Goal: Task Accomplishment & Management: Use online tool/utility

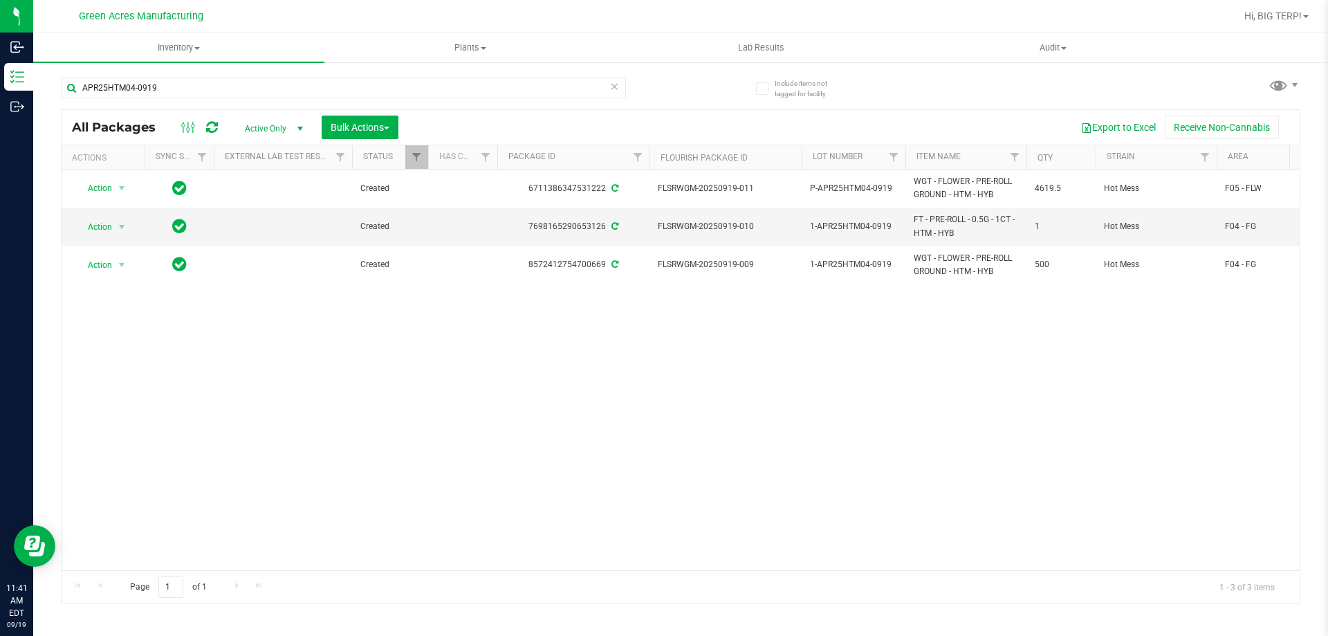
click at [1251, 391] on div "Action Action Adjust qty Create package Edit attributes Global inventory Locate…" at bounding box center [681, 369] width 1238 height 400
click at [120, 225] on span "select" at bounding box center [121, 226] width 11 height 11
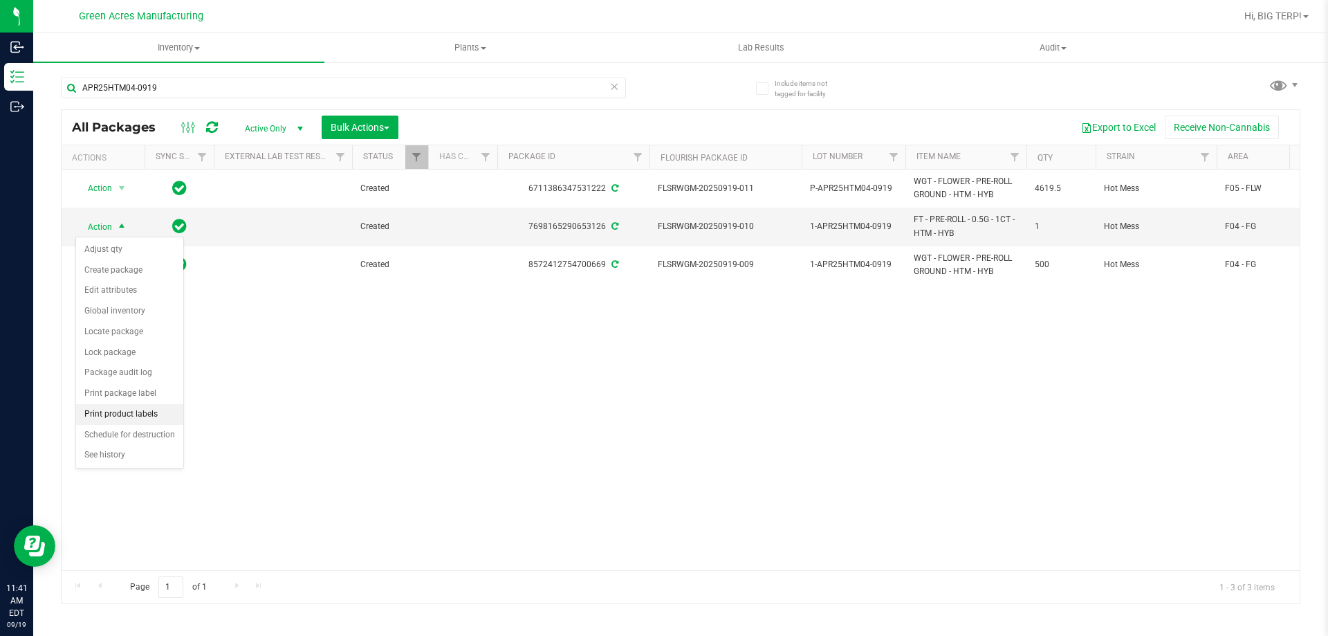
click at [137, 412] on li "Print product labels" at bounding box center [129, 414] width 107 height 21
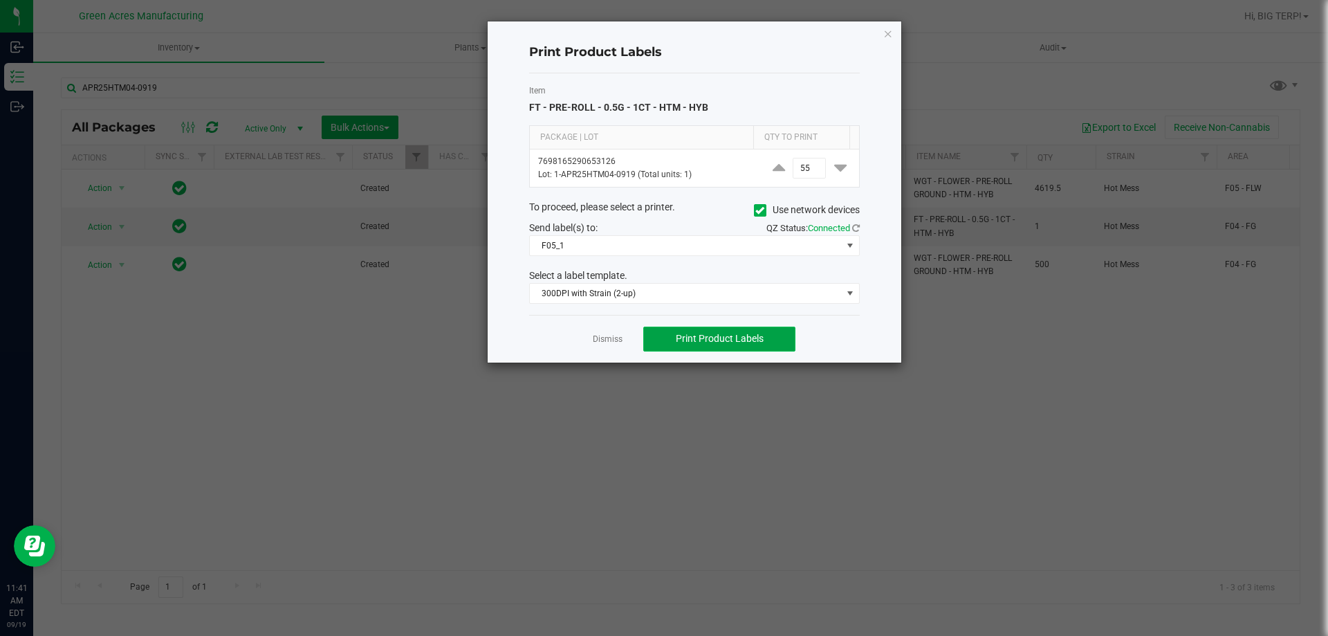
click at [727, 341] on span "Print Product Labels" at bounding box center [720, 338] width 88 height 11
click at [707, 342] on span "Print Product Labels" at bounding box center [720, 338] width 88 height 11
click at [1261, 370] on ngb-modal-window "Print Product Labels Item FT - PRE-ROLL - 0.5G - 1CT - HTM - HYB Package | Lot …" at bounding box center [669, 318] width 1338 height 636
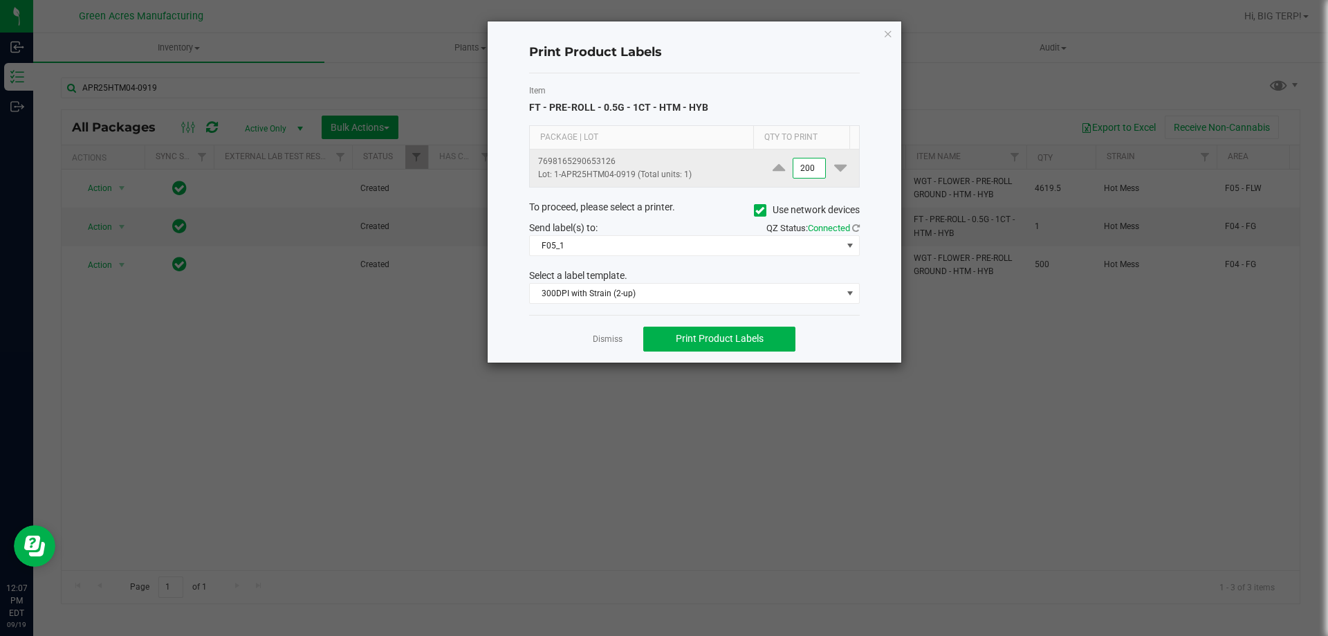
click at [800, 174] on input "200" at bounding box center [809, 167] width 32 height 19
type input "2"
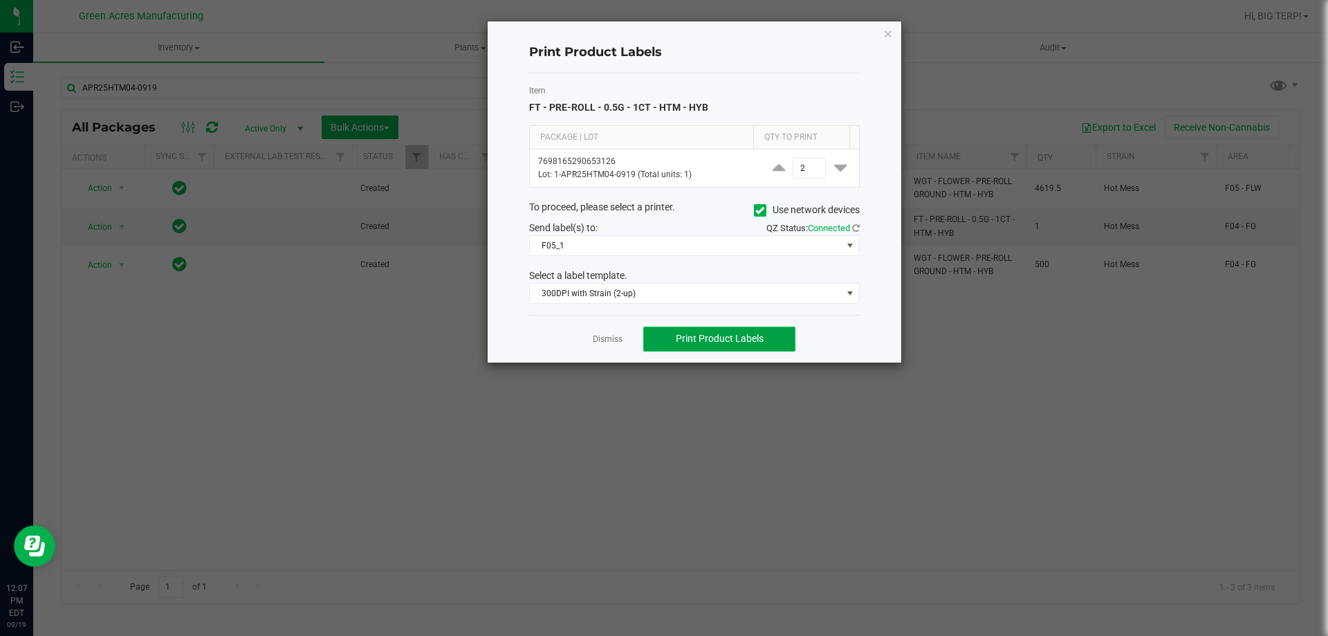
click at [747, 342] on span "Print Product Labels" at bounding box center [720, 338] width 88 height 11
click at [596, 346] on app-cancel-button "Dismiss" at bounding box center [608, 338] width 30 height 15
click at [599, 340] on link "Dismiss" at bounding box center [608, 339] width 30 height 12
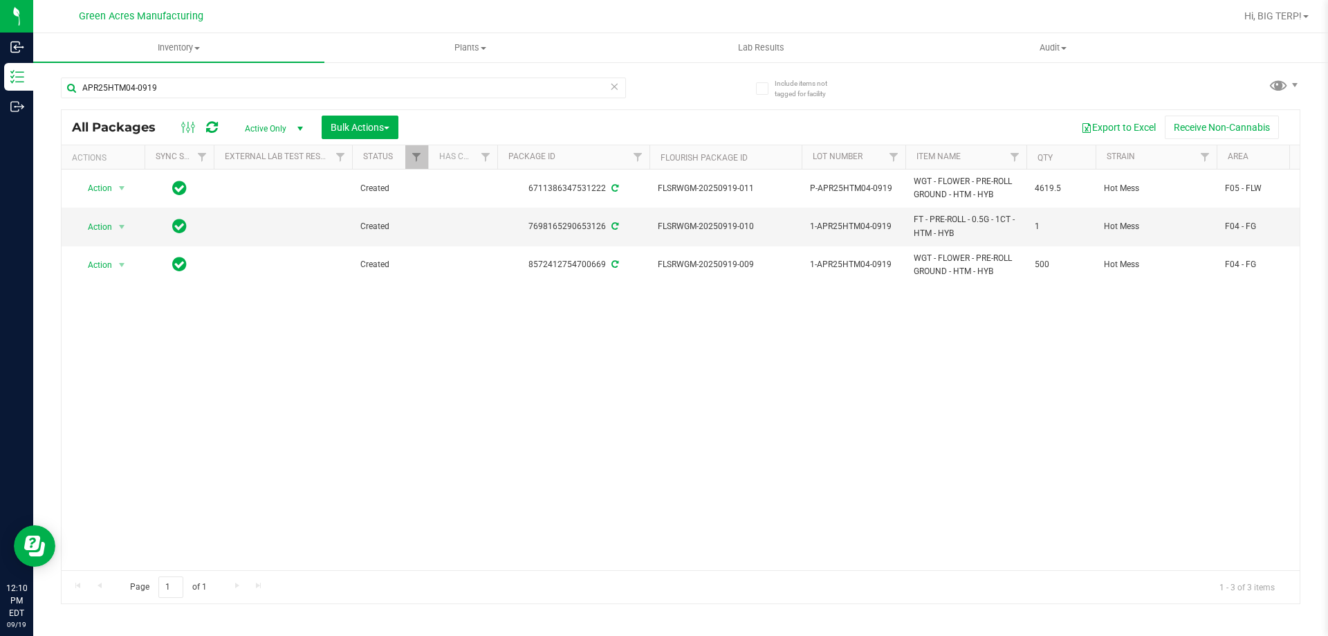
click at [999, 356] on div "Action Action Adjust qty Create package Edit attributes Global inventory Locate…" at bounding box center [681, 369] width 1238 height 400
click at [210, 129] on icon at bounding box center [212, 127] width 12 height 14
click at [646, 376] on div "Action Action Adjust qty Create package Edit attributes Global inventory Locate…" at bounding box center [681, 369] width 1238 height 400
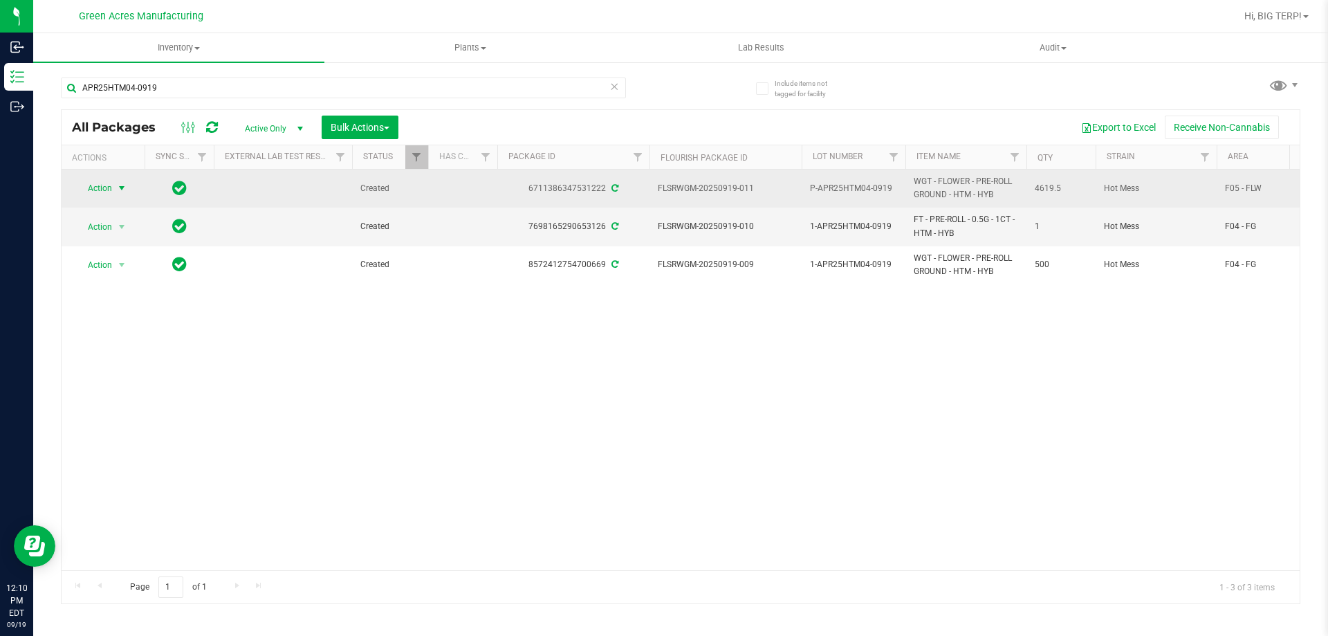
click at [123, 189] on span "select" at bounding box center [121, 188] width 11 height 11
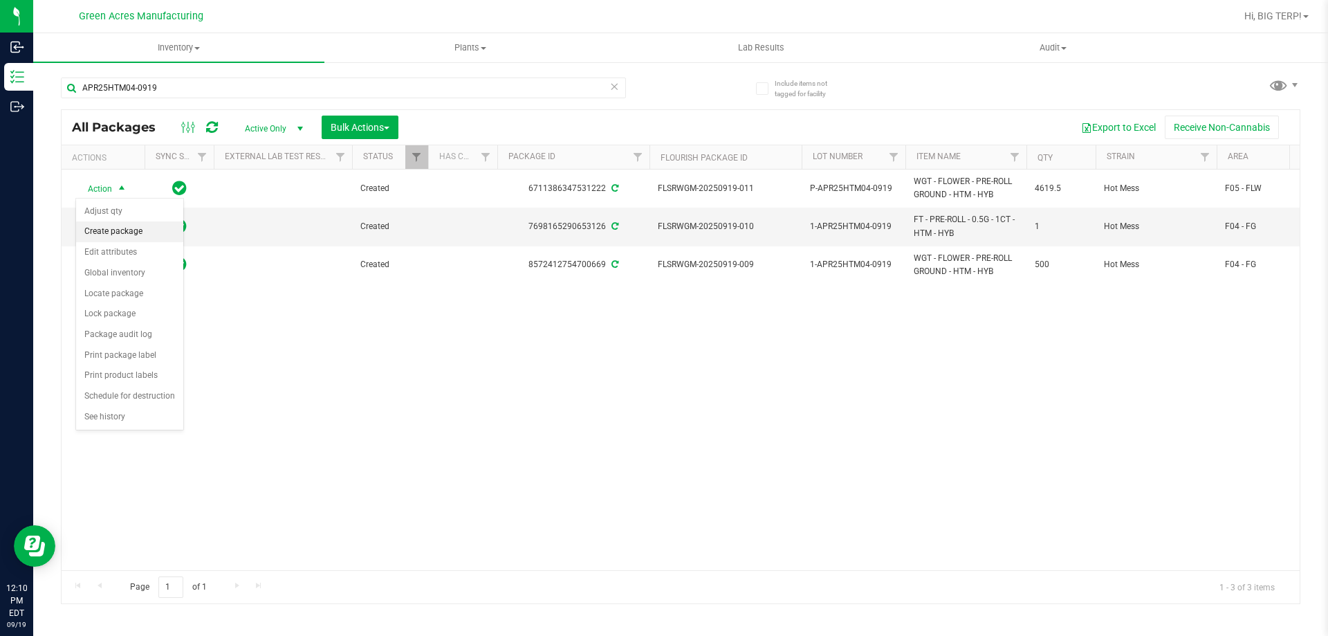
click at [140, 236] on li "Create package" at bounding box center [129, 231] width 107 height 21
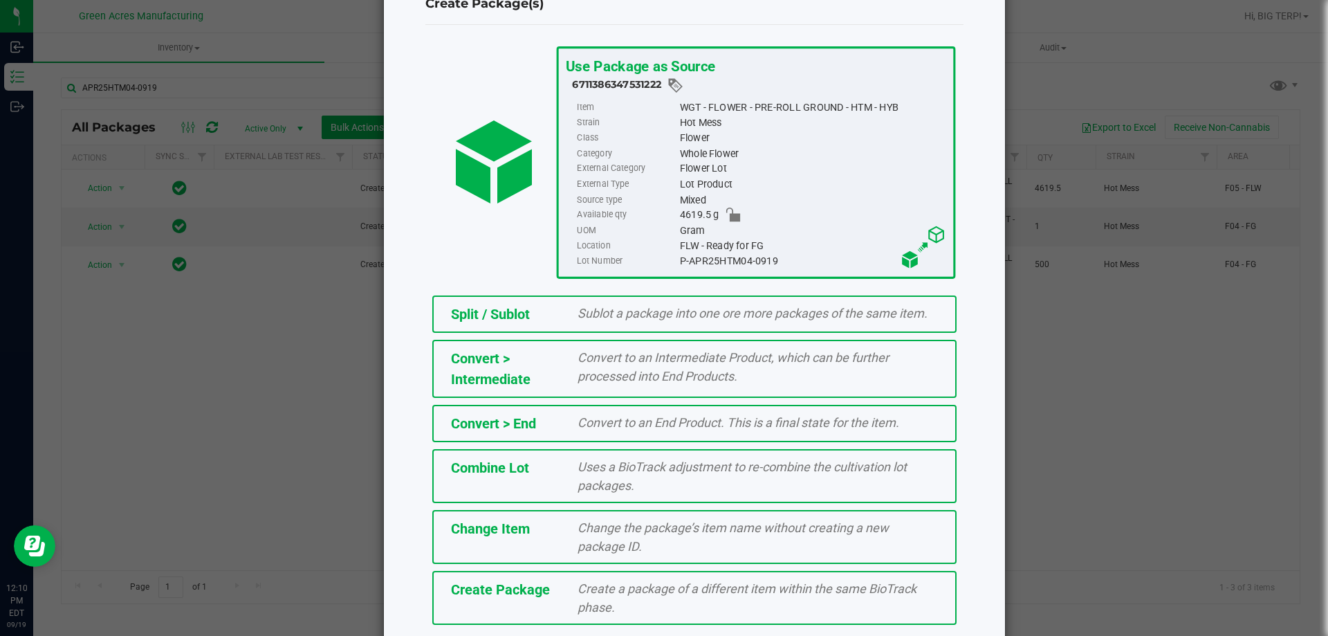
scroll to position [100, 0]
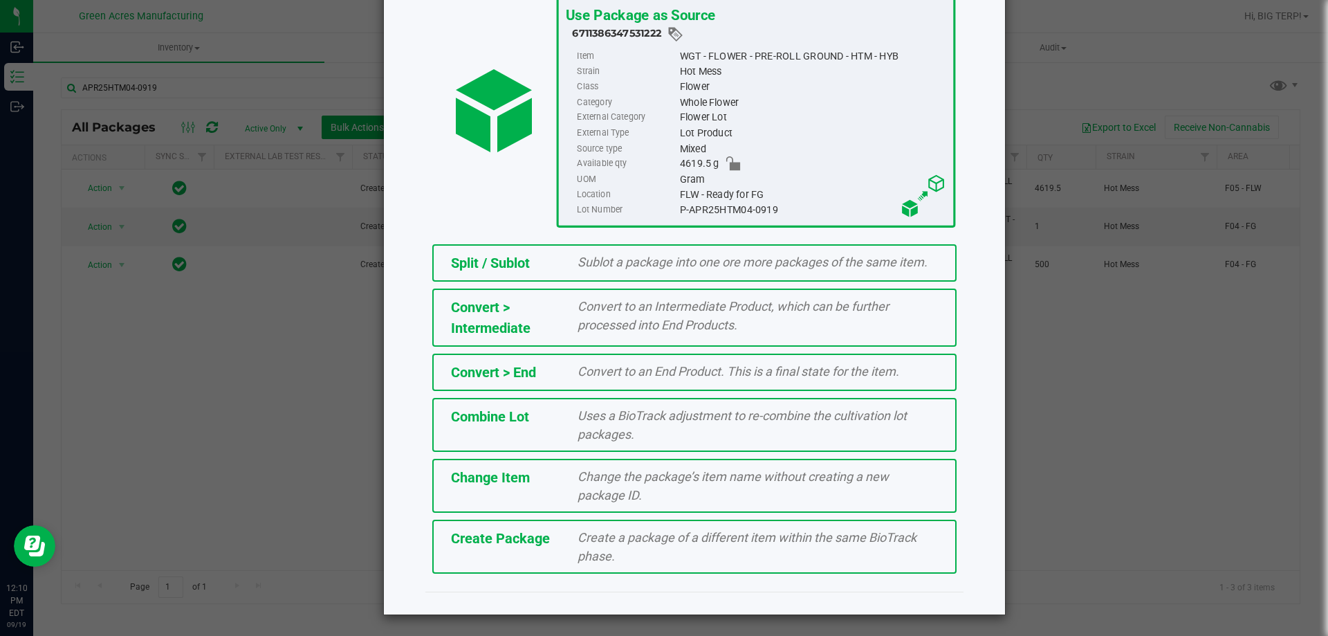
click at [478, 526] on div "Create Package Create a package of a different item within the same BioTrack ph…" at bounding box center [694, 546] width 524 height 54
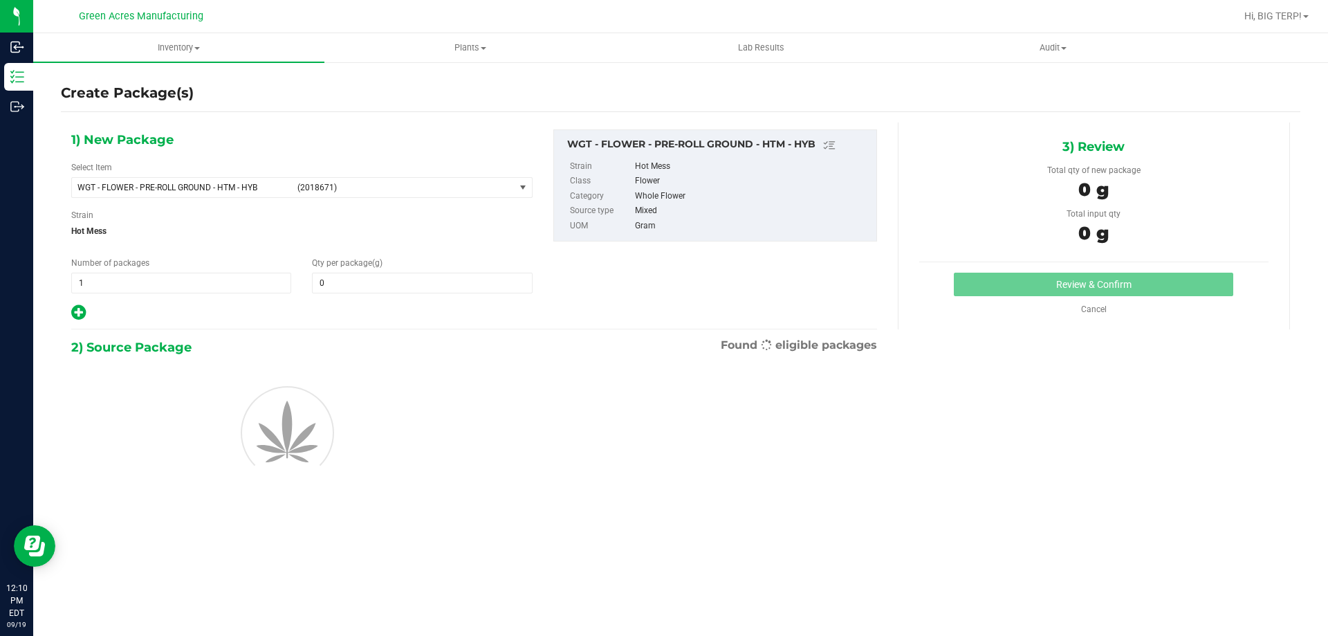
type input "0.0000"
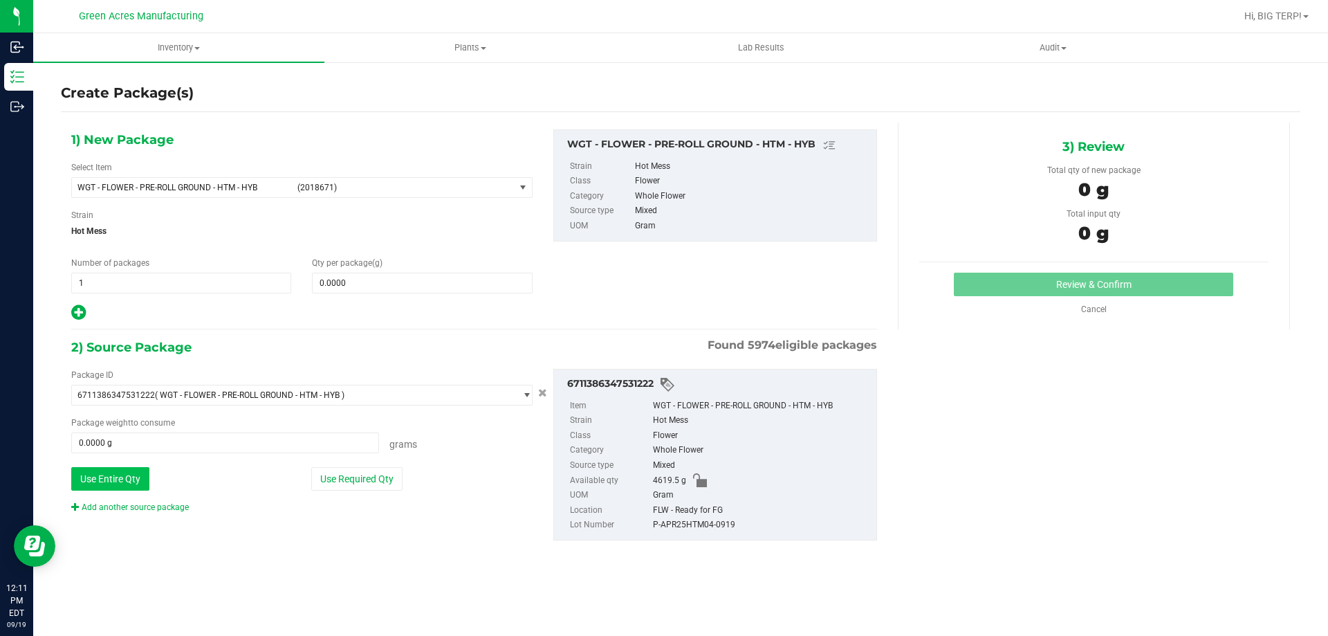
click at [142, 488] on button "Use Entire Qty" at bounding box center [110, 479] width 78 height 24
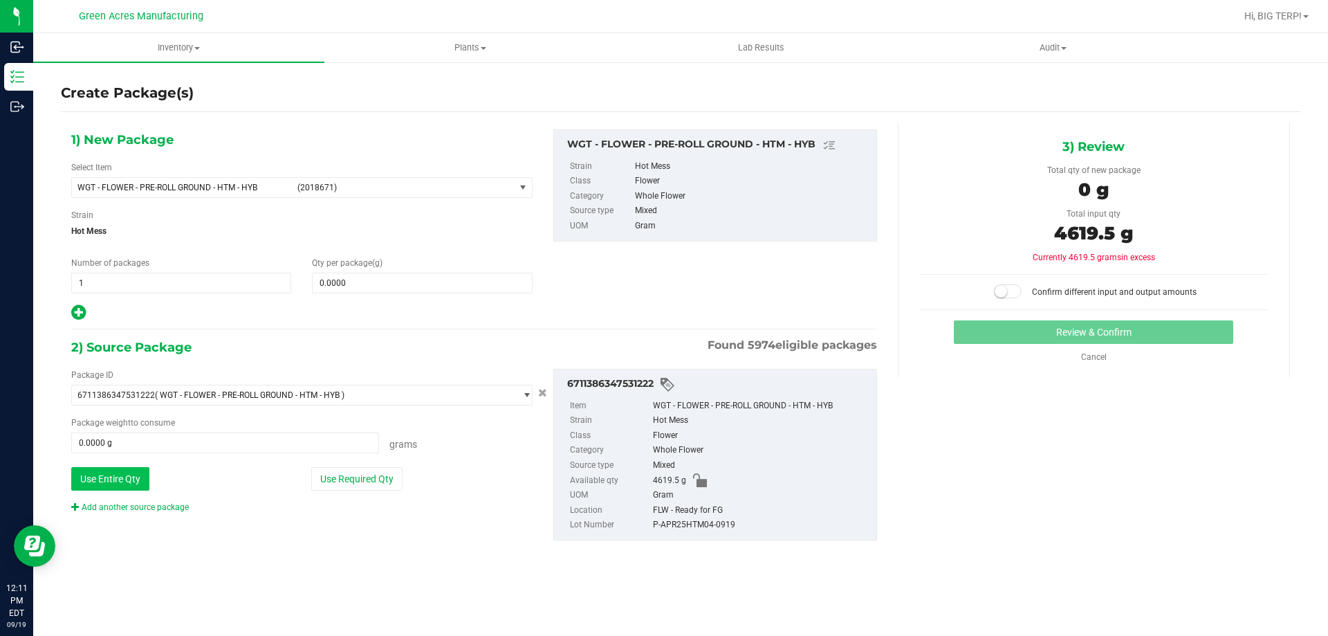
type input "4619.5000 g"
click at [392, 288] on span at bounding box center [422, 282] width 220 height 21
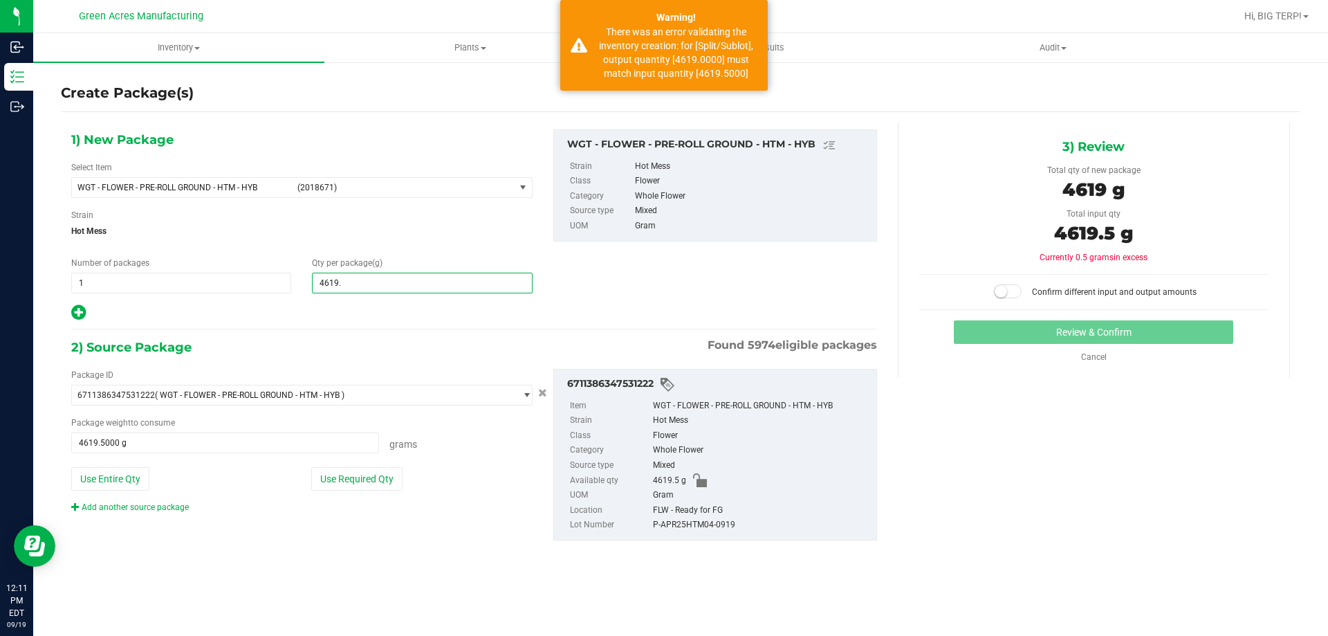
type input "4619.5"
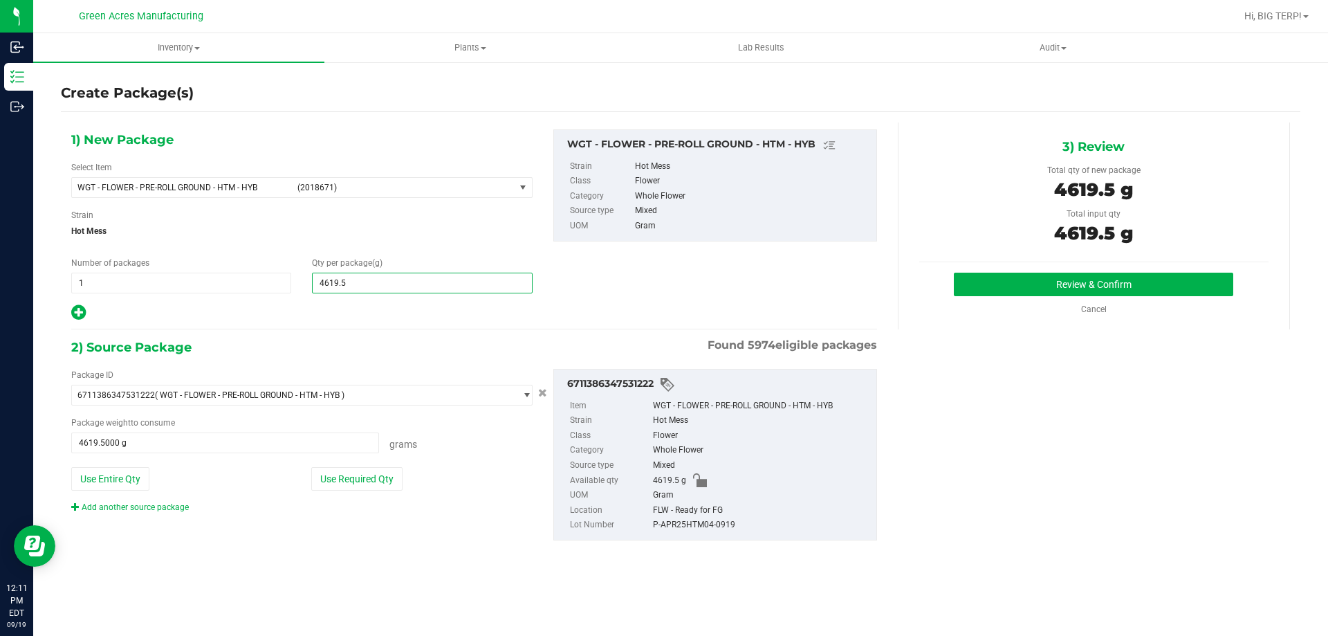
click at [393, 287] on input "4619.5" at bounding box center [422, 282] width 219 height 19
type input "4,619.5000"
click at [1050, 288] on button "Review & Confirm" at bounding box center [1093, 284] width 279 height 24
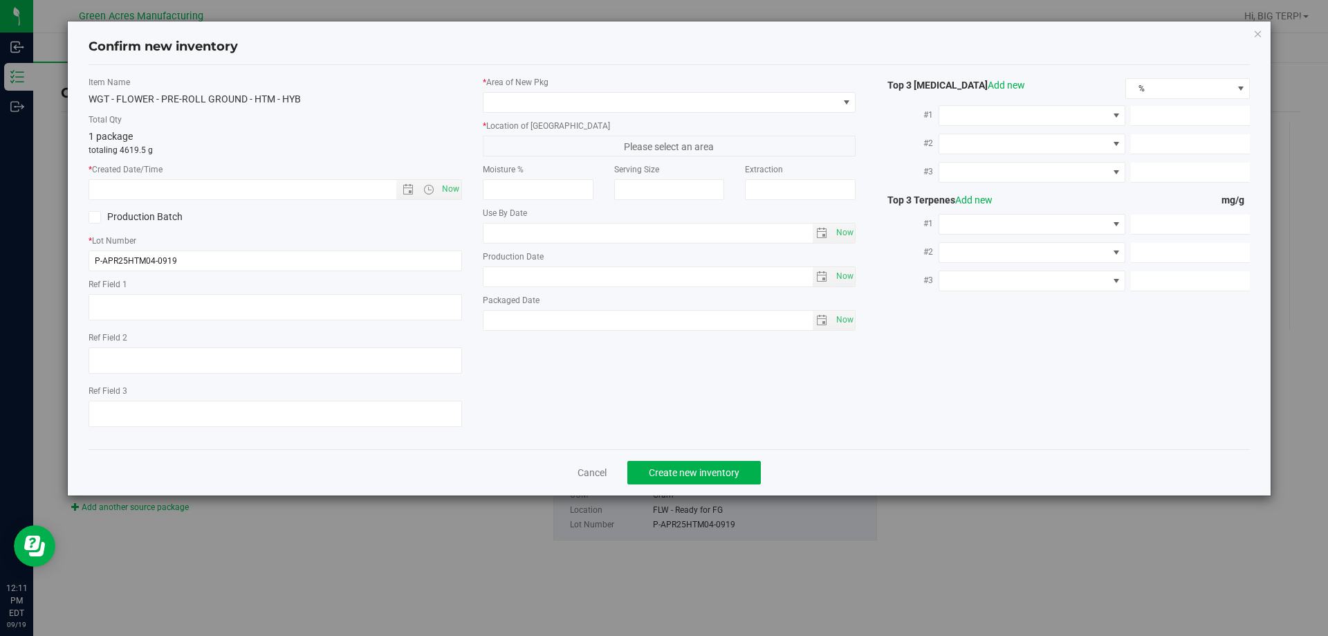
type textarea "SS PR"
click at [99, 255] on input "P-APR25HTM04-0919" at bounding box center [275, 260] width 373 height 21
type input "5-APR25HTM04-0919"
click at [604, 101] on span at bounding box center [660, 102] width 355 height 19
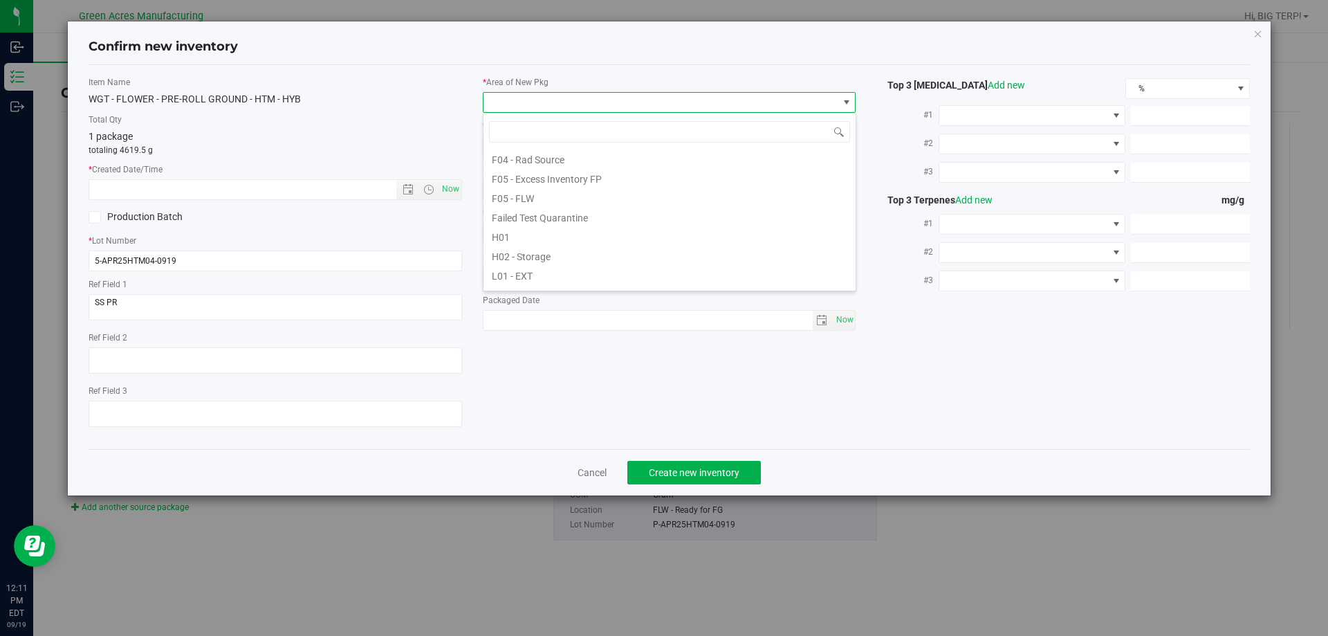
scroll to position [138, 0]
click at [551, 194] on li "F05 - FLW" at bounding box center [669, 194] width 372 height 19
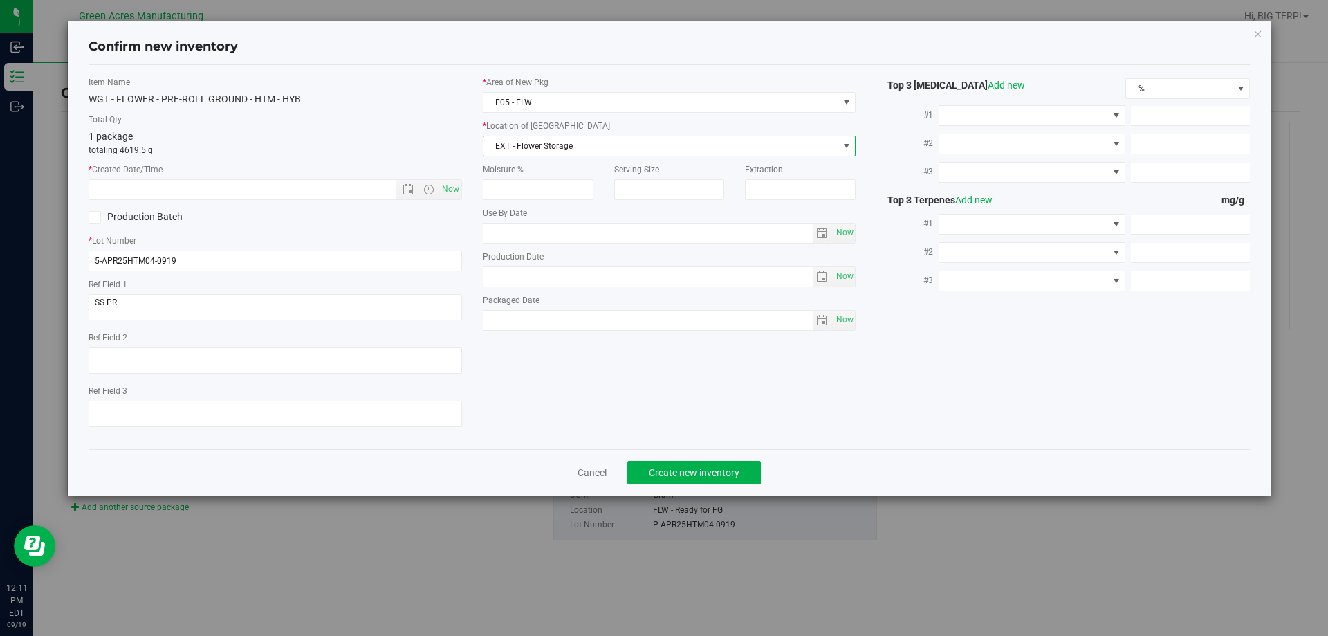
click at [553, 153] on span "EXT - Flower Storage" at bounding box center [660, 145] width 355 height 19
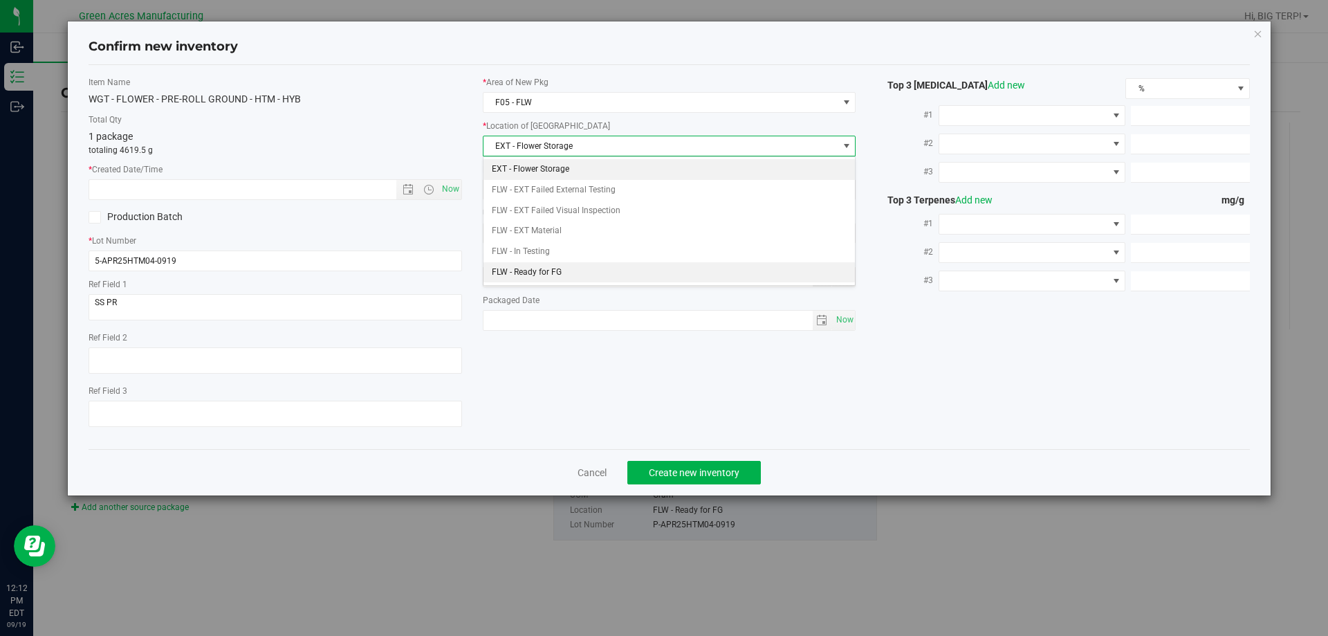
click at [548, 270] on li "FLW - Ready for FG" at bounding box center [669, 272] width 372 height 21
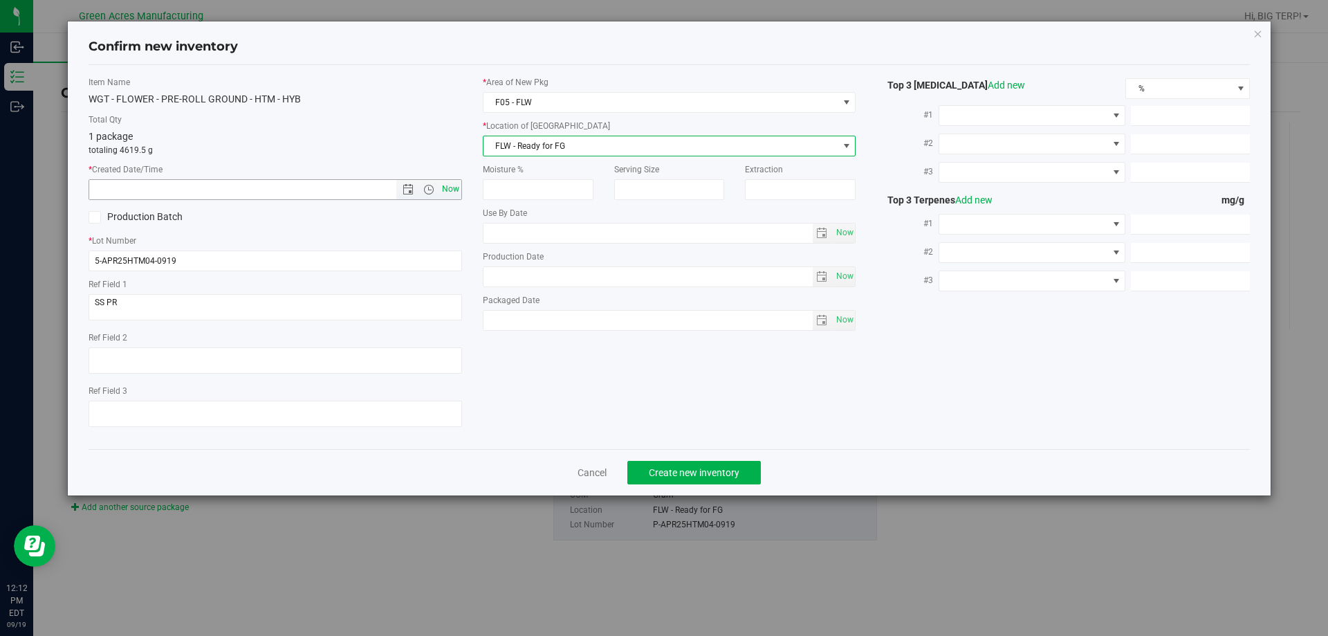
click at [456, 192] on span "Now" at bounding box center [450, 189] width 24 height 20
type input "[DATE] 12:12 PM"
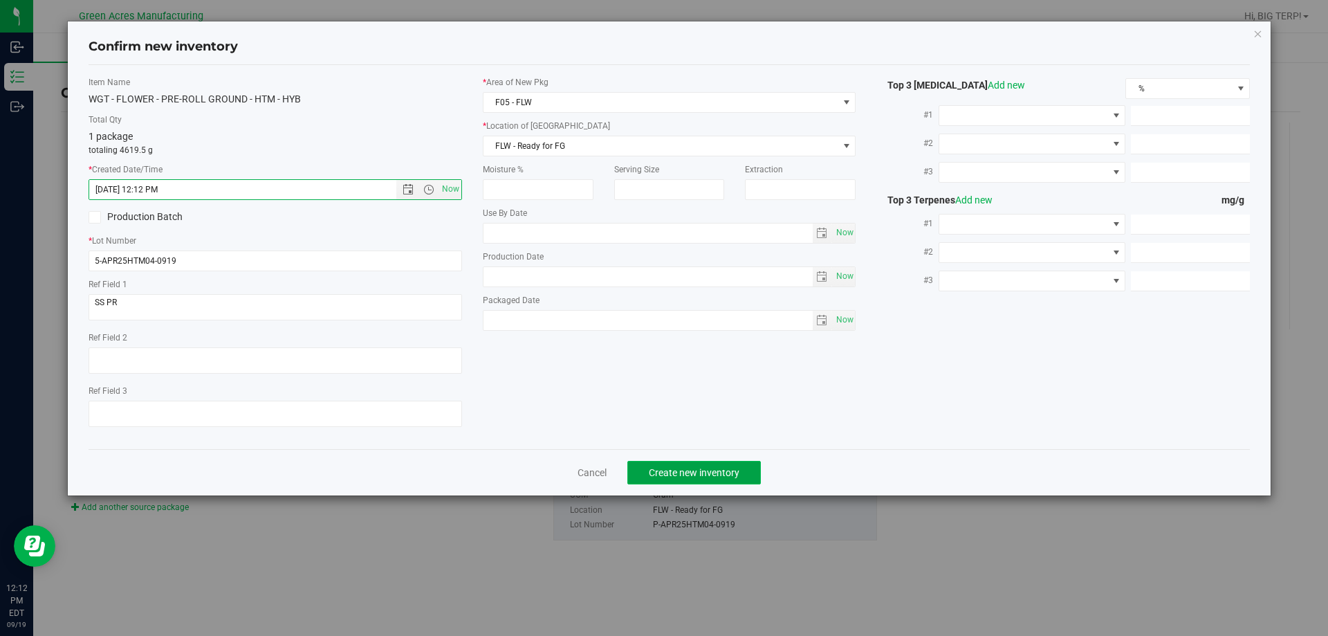
click at [700, 467] on span "Create new inventory" at bounding box center [694, 472] width 91 height 11
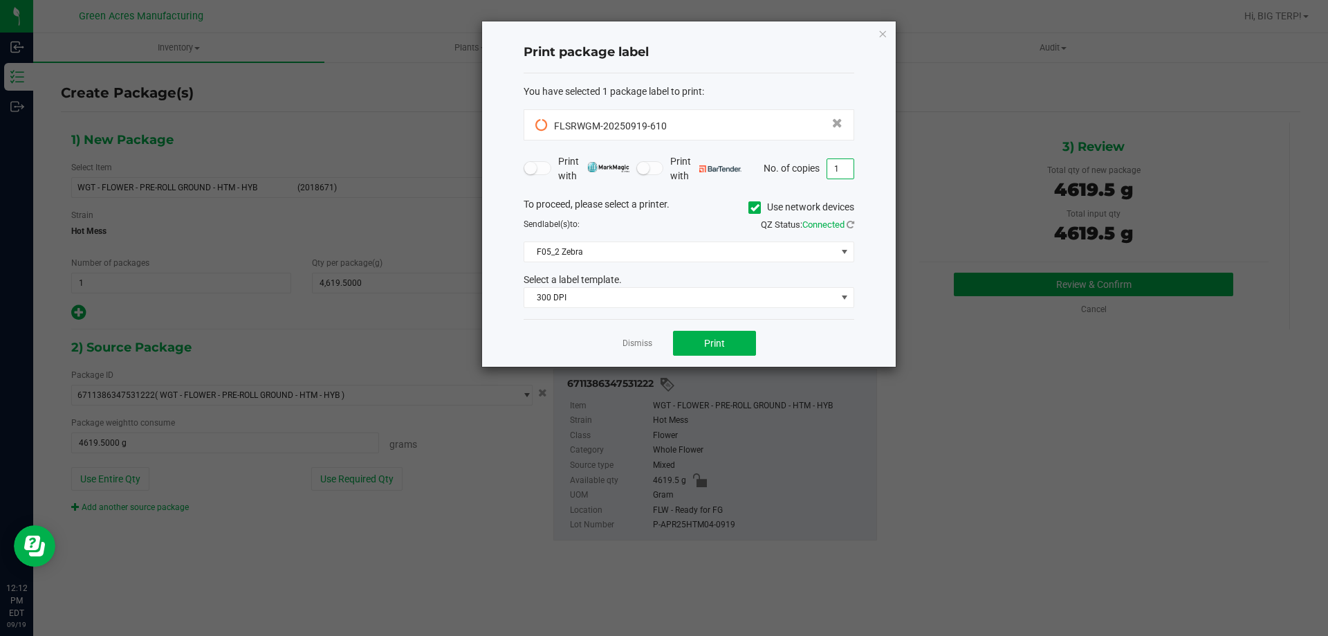
click at [833, 172] on input "1" at bounding box center [840, 168] width 26 height 19
type input "2"
click at [723, 346] on span "Print" at bounding box center [714, 342] width 21 height 11
click at [632, 352] on div "Dismiss Print" at bounding box center [688, 343] width 331 height 48
click at [635, 342] on link "Dismiss" at bounding box center [637, 343] width 30 height 12
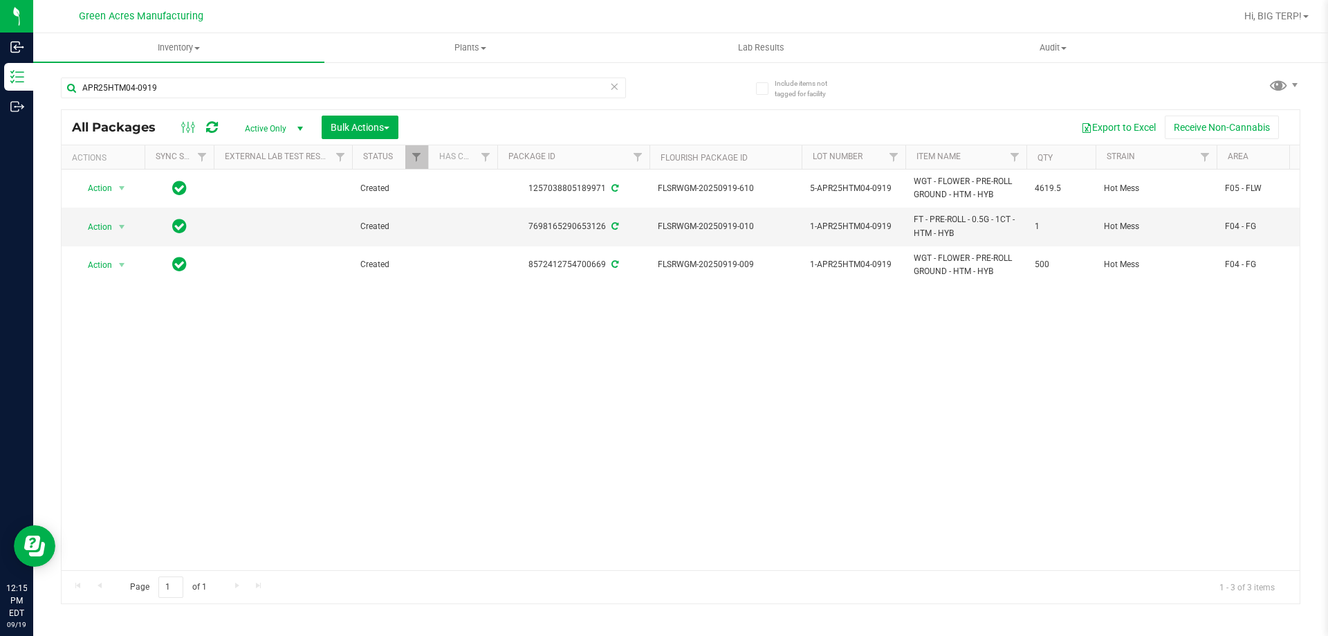
click at [214, 132] on icon at bounding box center [212, 127] width 12 height 14
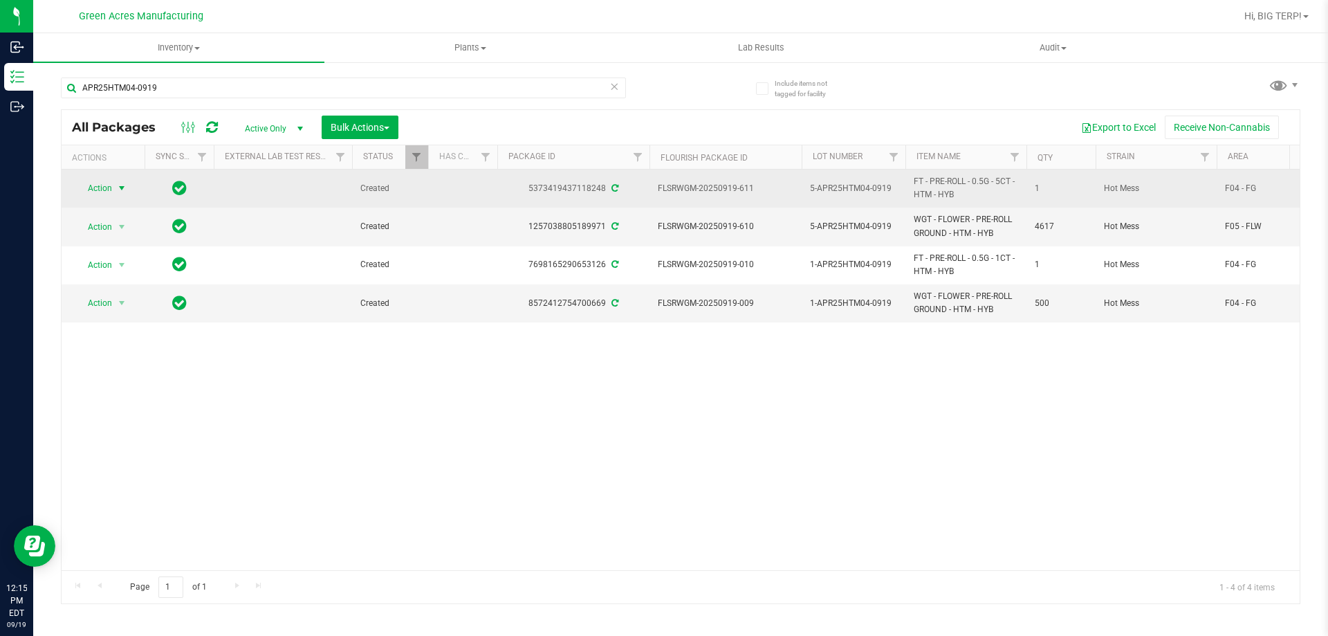
click at [118, 190] on span "select" at bounding box center [121, 188] width 11 height 11
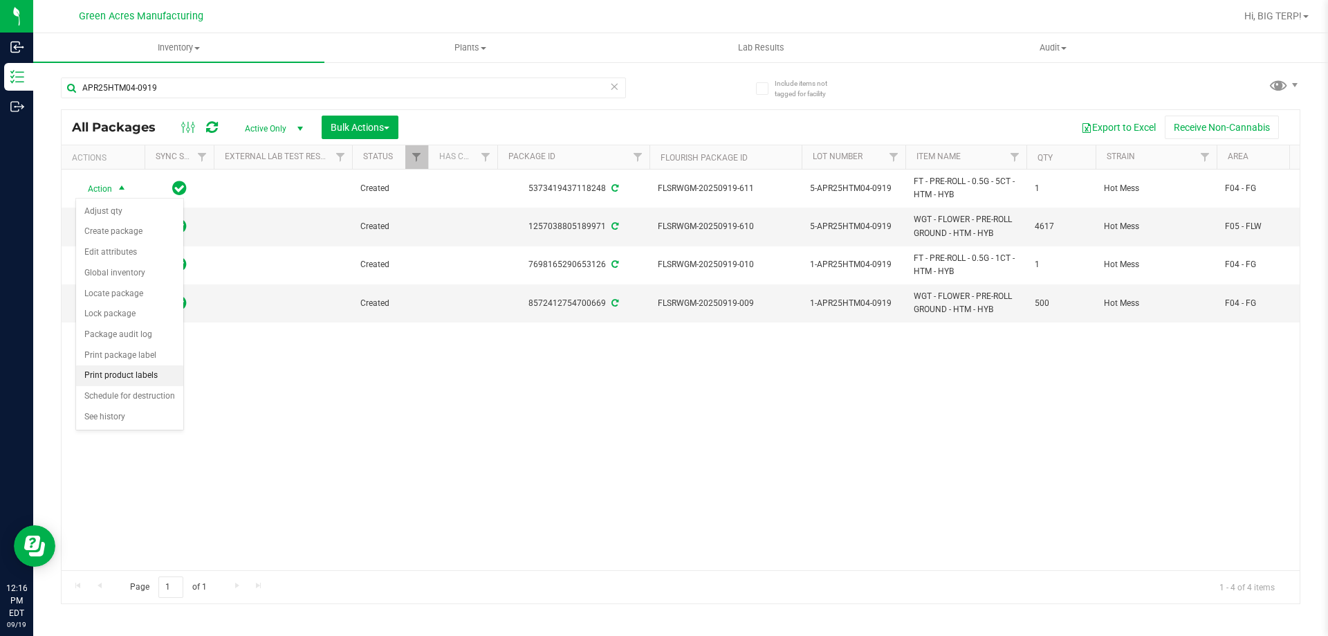
click at [137, 373] on li "Print product labels" at bounding box center [129, 375] width 107 height 21
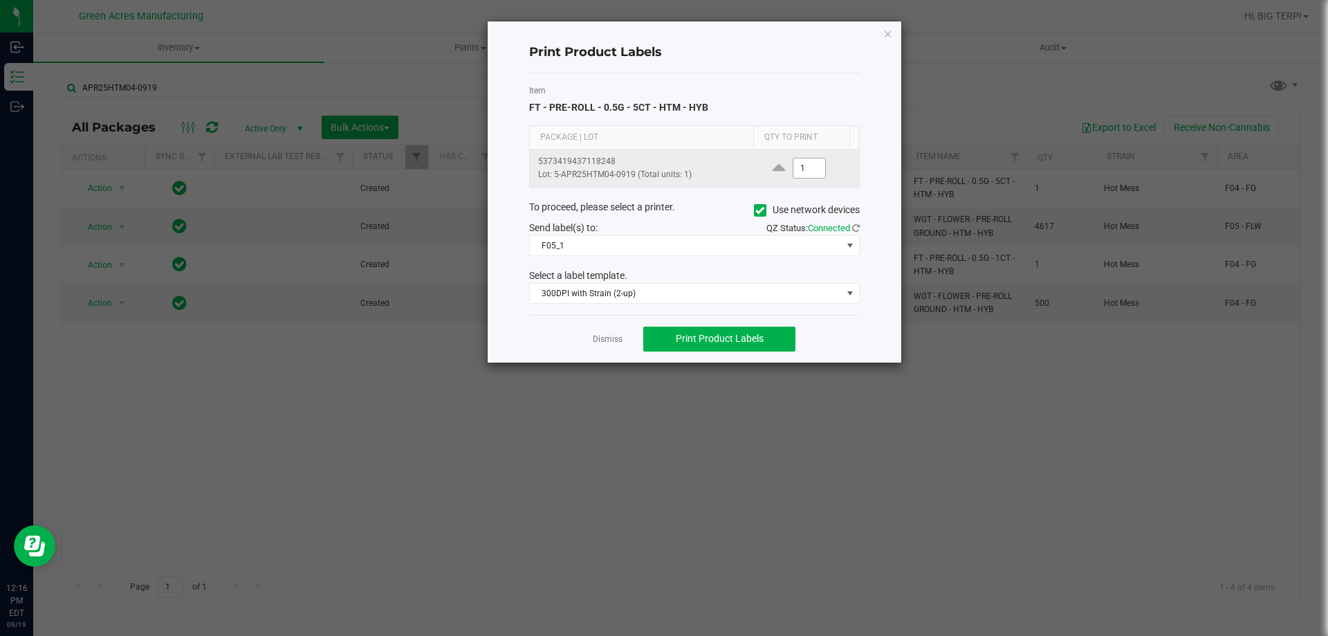
click at [798, 158] on input "1" at bounding box center [809, 167] width 32 height 19
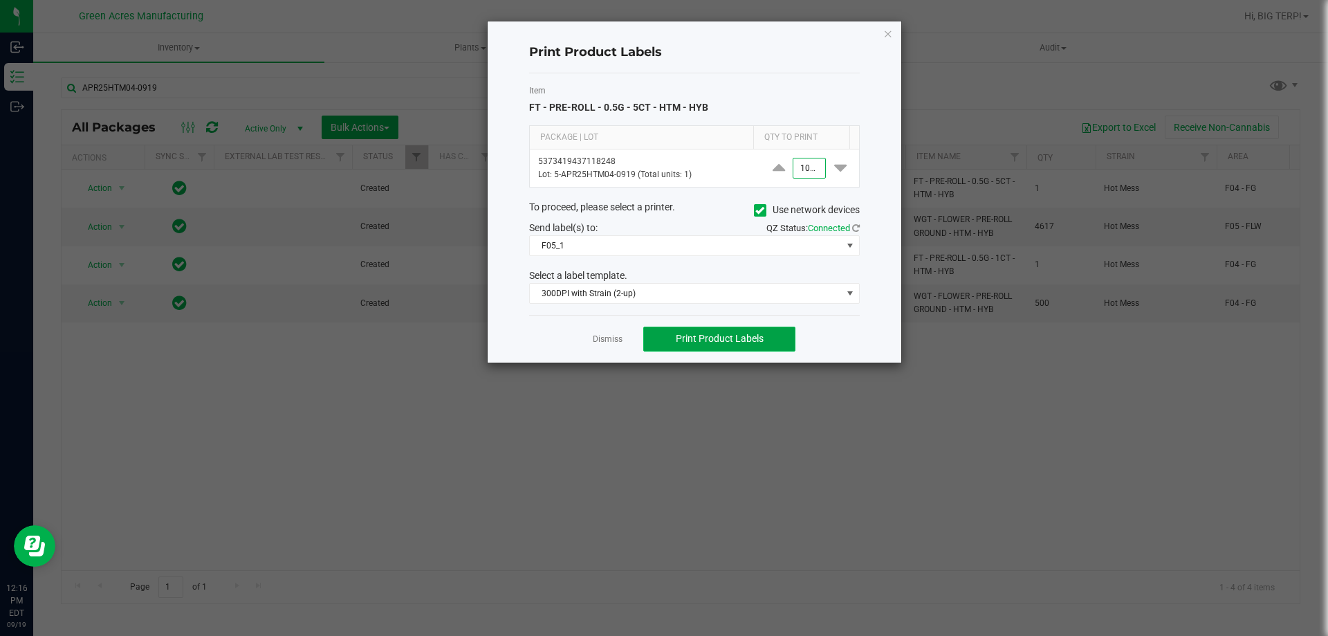
type input "1,000"
click at [727, 344] on span "Print Product Labels" at bounding box center [720, 338] width 88 height 11
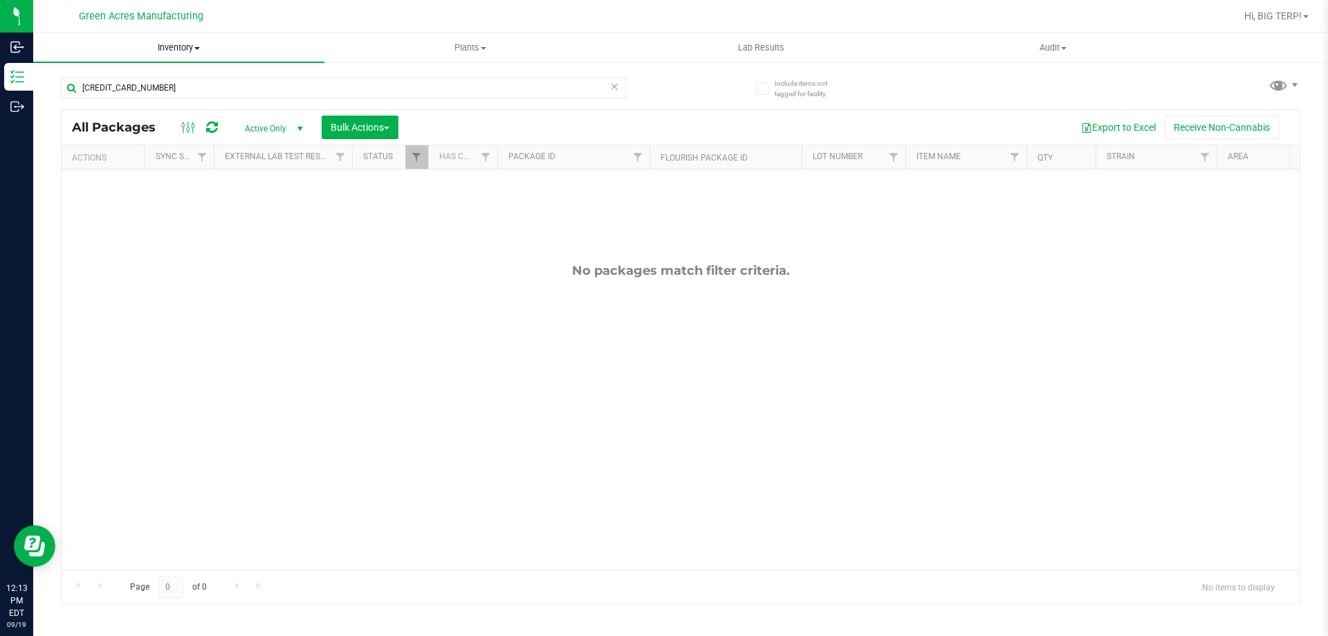
click at [182, 50] on span "Inventory" at bounding box center [178, 47] width 291 height 12
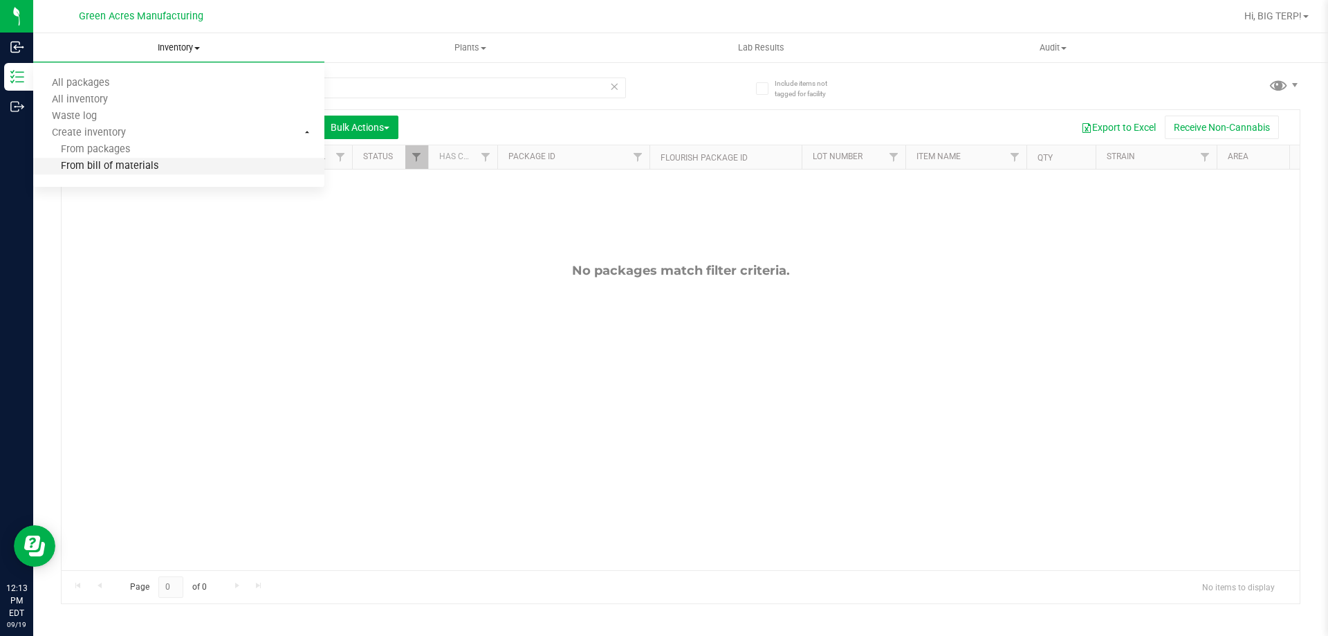
click at [118, 164] on span "From bill of materials" at bounding box center [95, 166] width 125 height 12
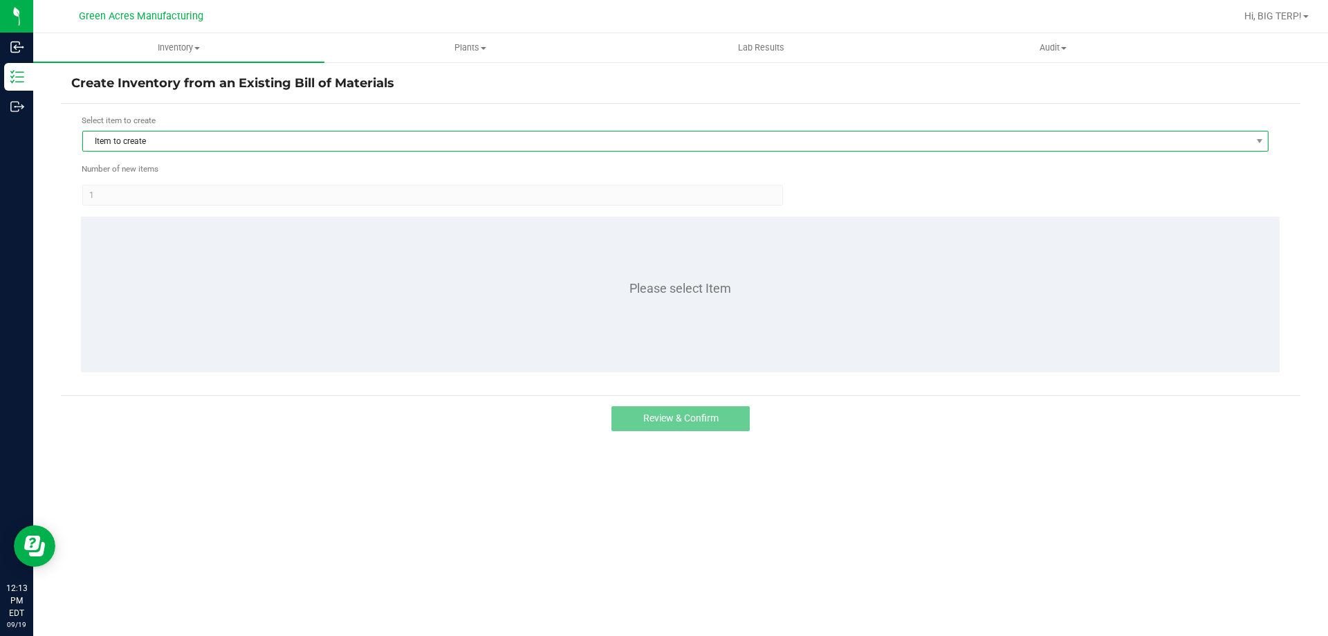
click at [178, 136] on span "Item to create" at bounding box center [666, 140] width 1167 height 19
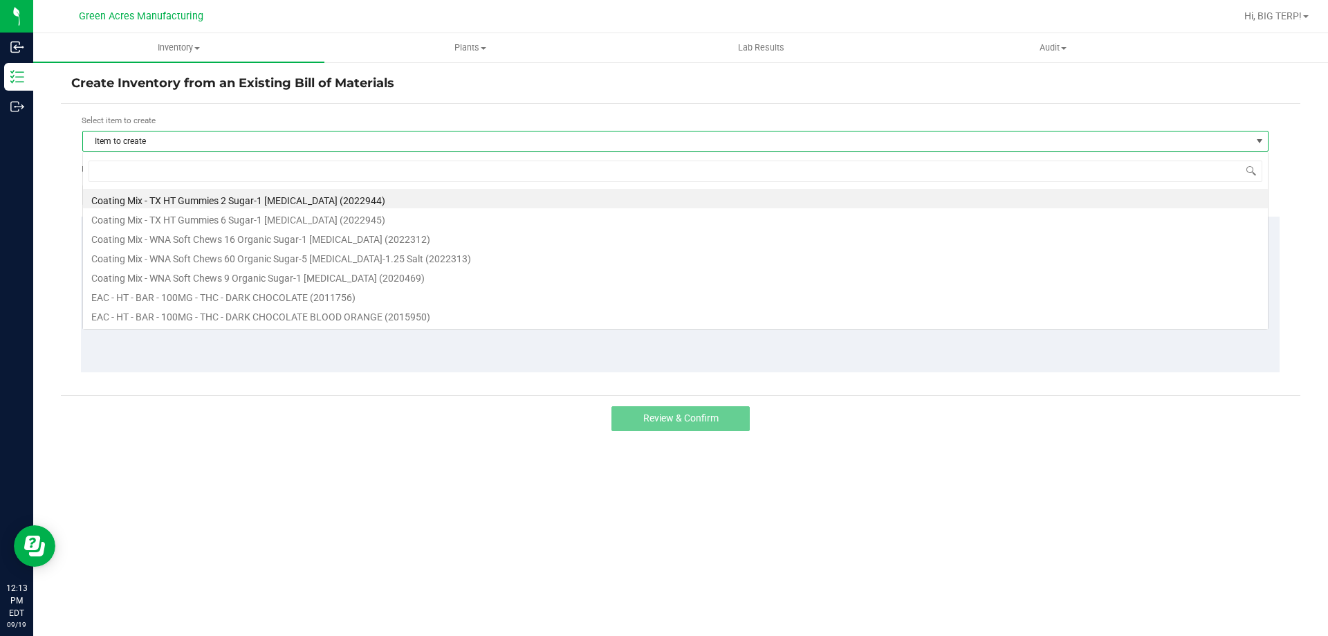
scroll to position [21, 1186]
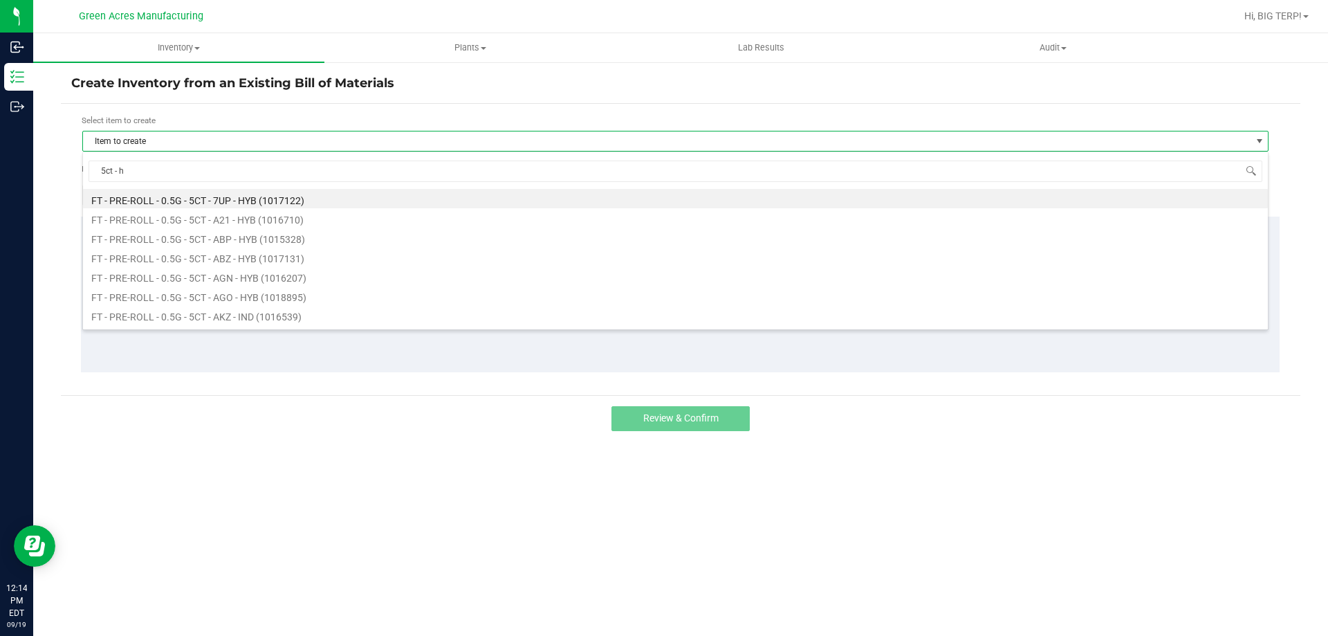
type input "5ct - ht"
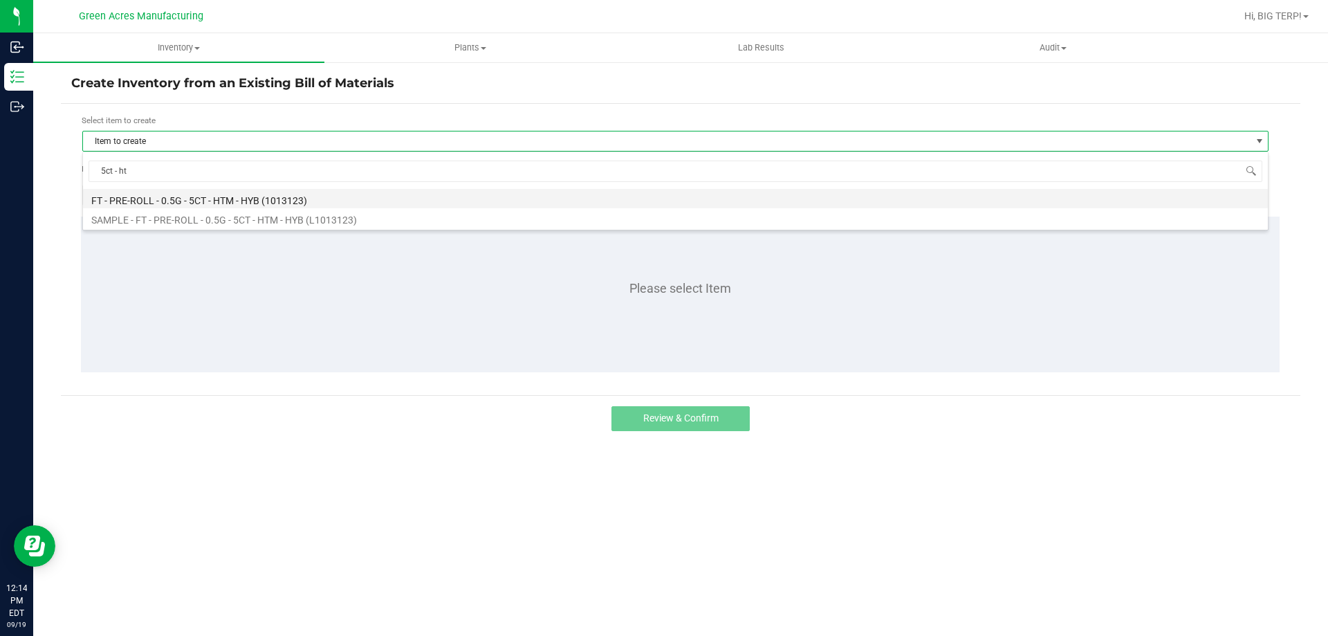
click at [238, 201] on li "FT - PRE-ROLL - 0.5G - 5CT - HTM - HYB (1013123)" at bounding box center [675, 198] width 1185 height 19
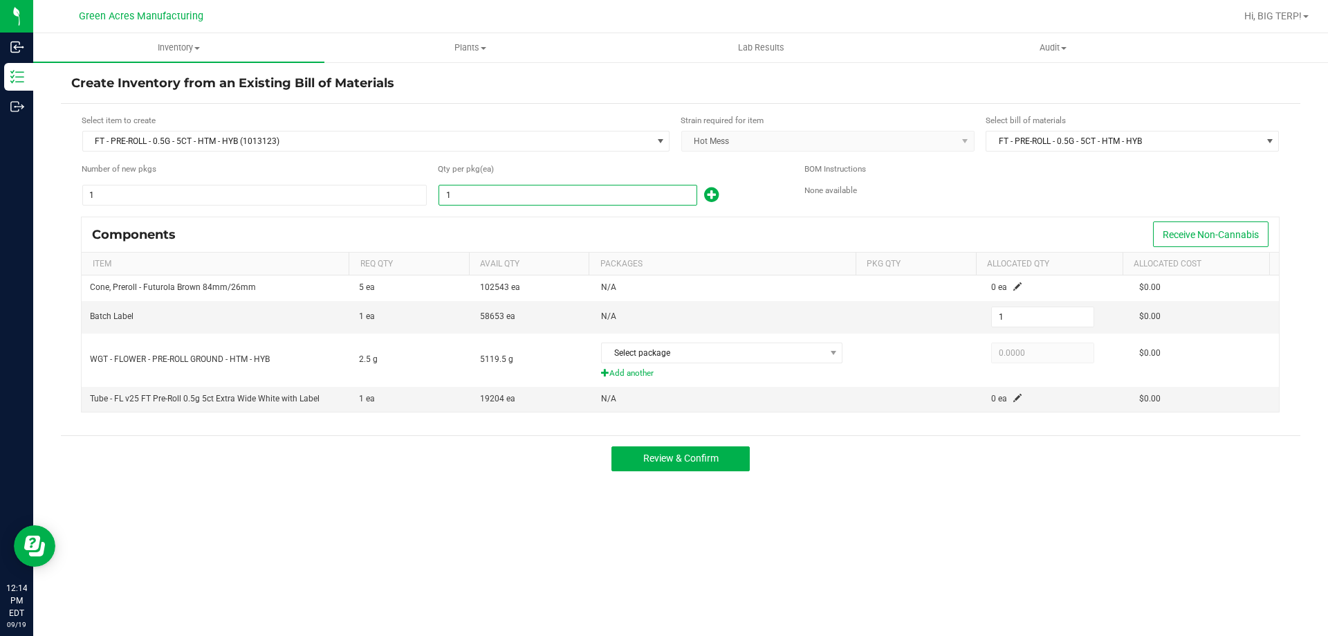
click at [471, 196] on input "1" at bounding box center [567, 194] width 257 height 19
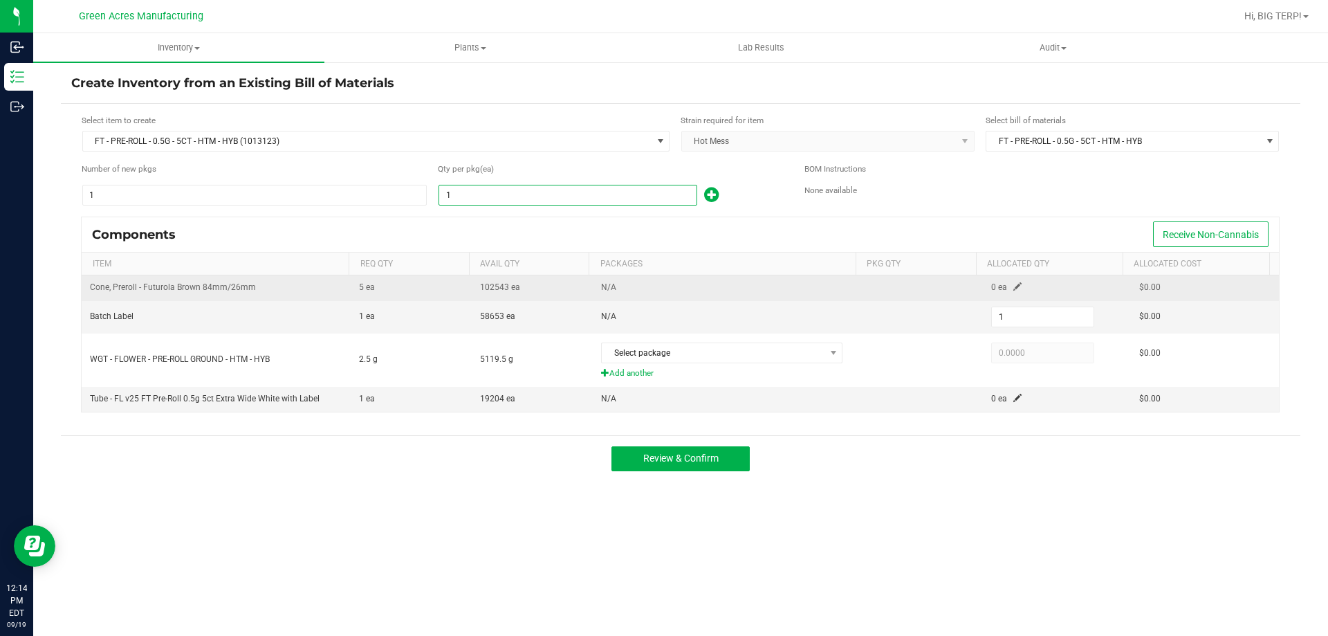
click at [1011, 295] on td "0 ea" at bounding box center [1057, 287] width 148 height 25
click at [1013, 286] on span at bounding box center [1017, 286] width 8 height 8
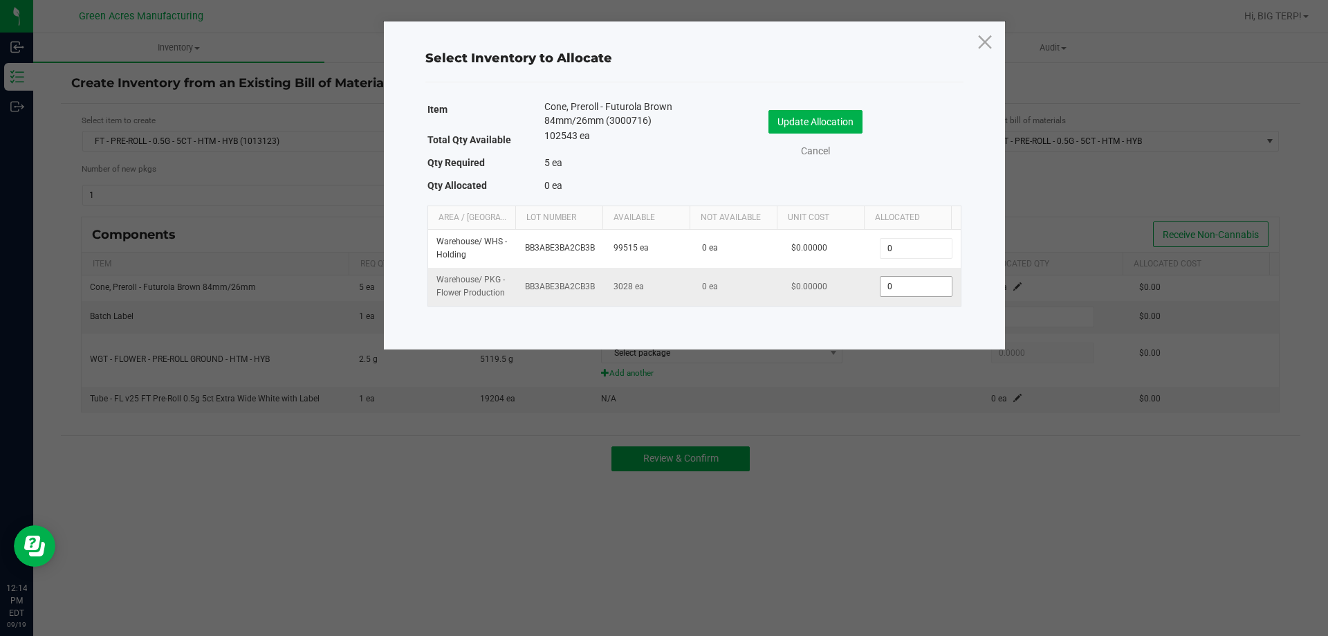
click at [891, 279] on input "0" at bounding box center [915, 286] width 71 height 19
type input "1"
click at [846, 130] on button "Update Allocation" at bounding box center [815, 122] width 94 height 24
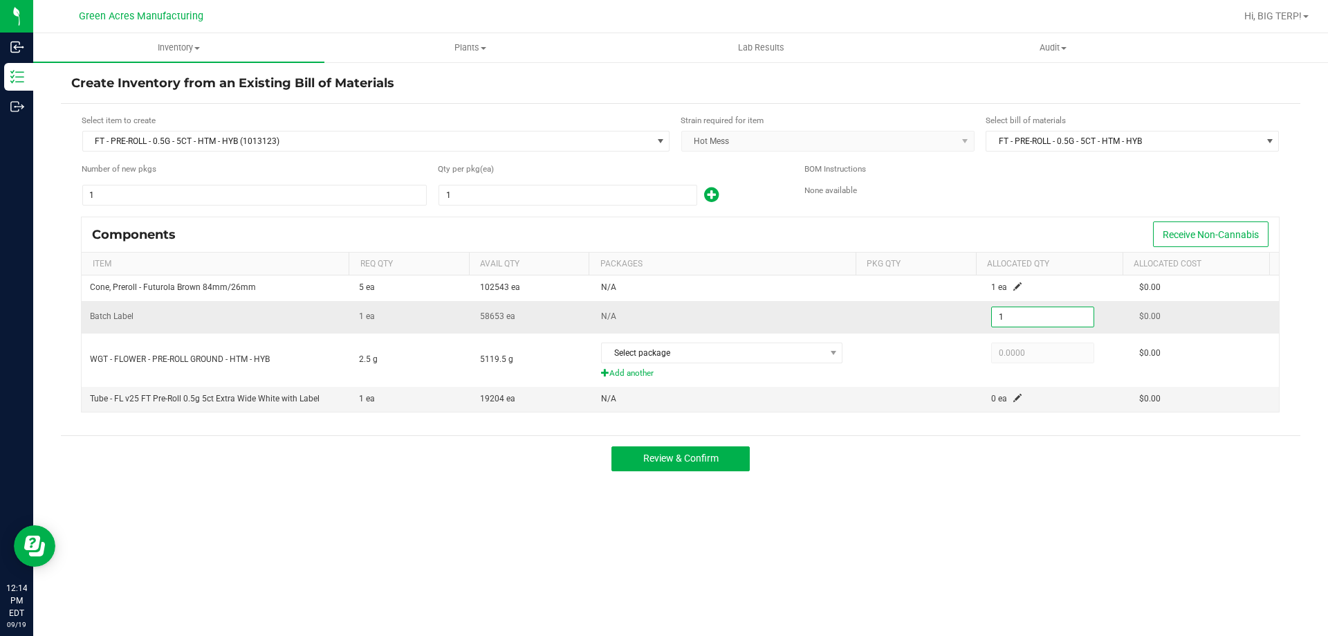
click at [993, 319] on input "1" at bounding box center [1043, 316] width 102 height 19
click at [938, 570] on div "Inventory All packages All inventory Waste log Create inventory Plants All plan…" at bounding box center [680, 334] width 1295 height 602
click at [1004, 308] on input "5" at bounding box center [1043, 316] width 102 height 19
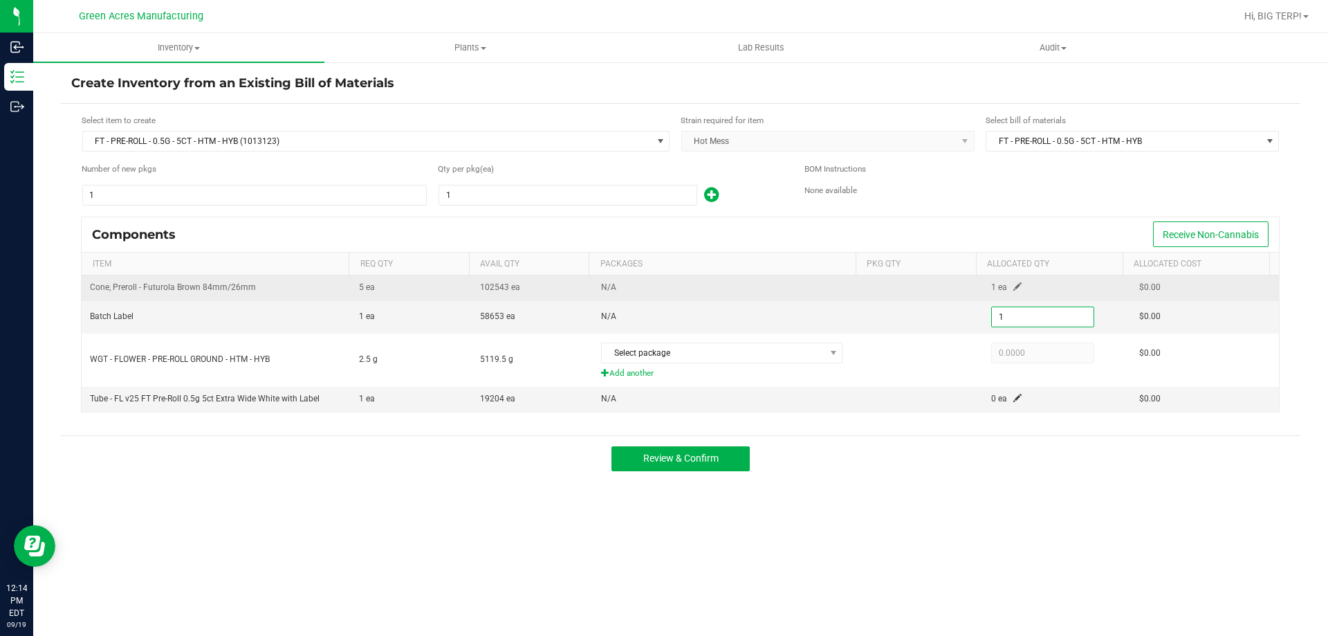
type input "1"
click at [1013, 283] on span at bounding box center [1017, 286] width 8 height 8
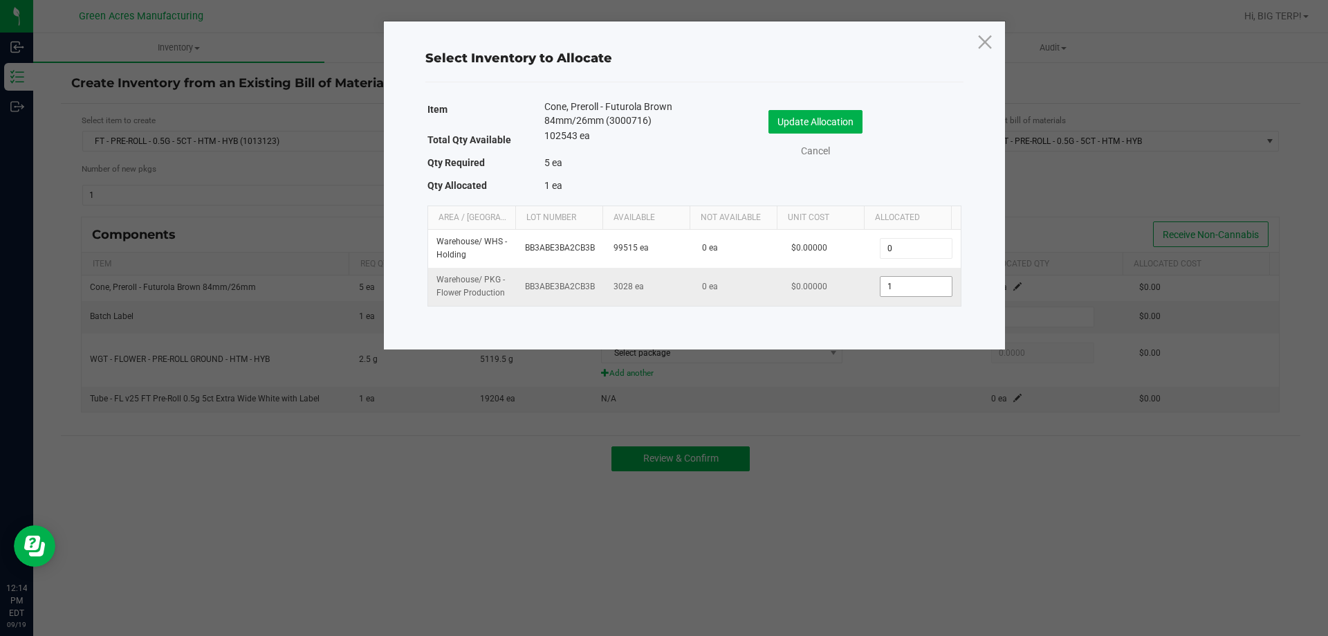
click at [902, 287] on input "1" at bounding box center [915, 286] width 71 height 19
type input "5"
click at [849, 125] on button "Update Allocation" at bounding box center [815, 122] width 94 height 24
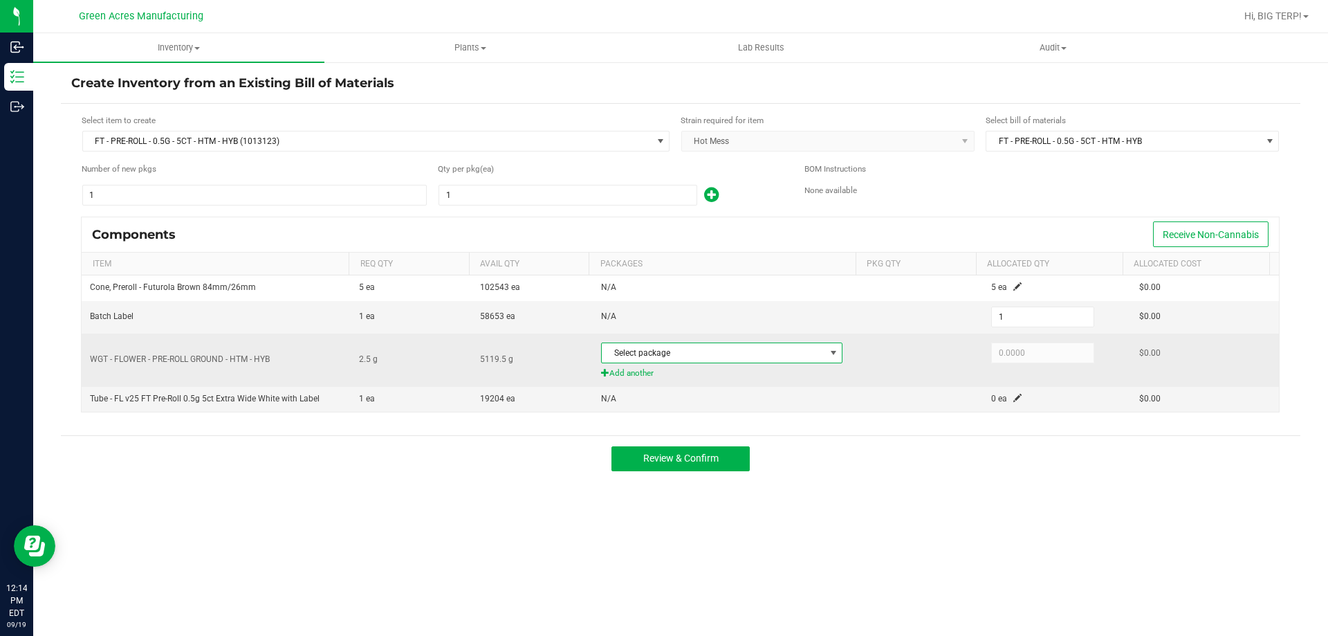
click at [777, 353] on span "Select package" at bounding box center [713, 352] width 223 height 19
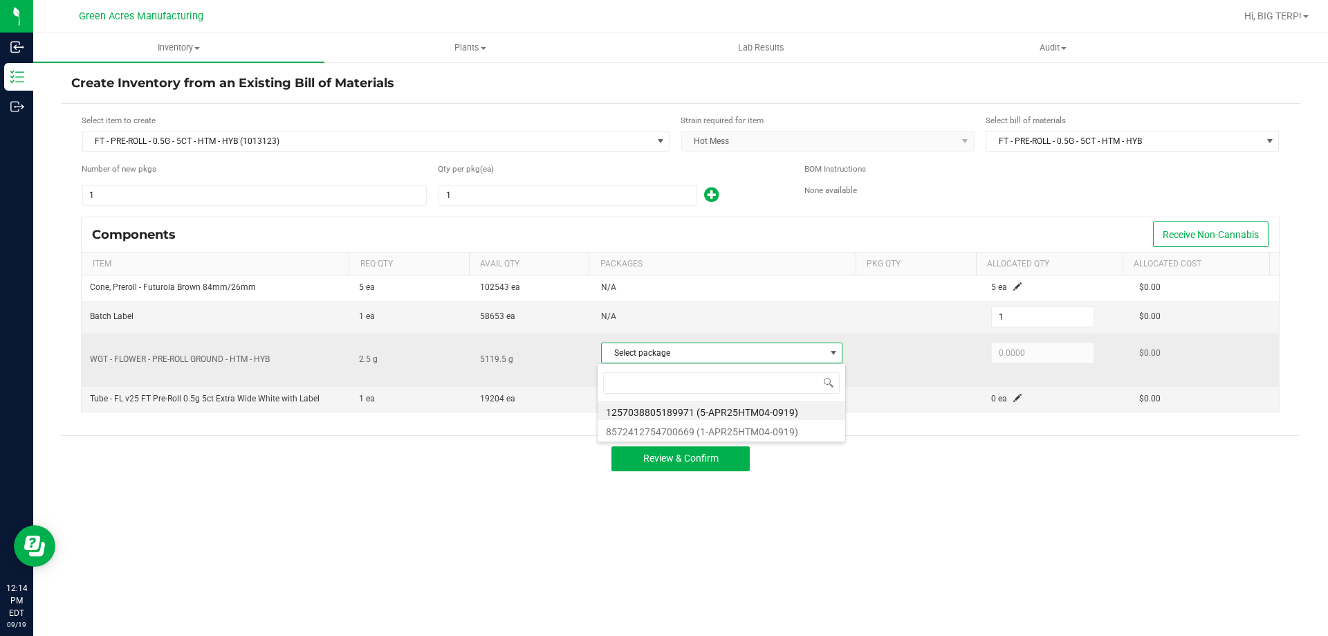
scroll to position [21, 239]
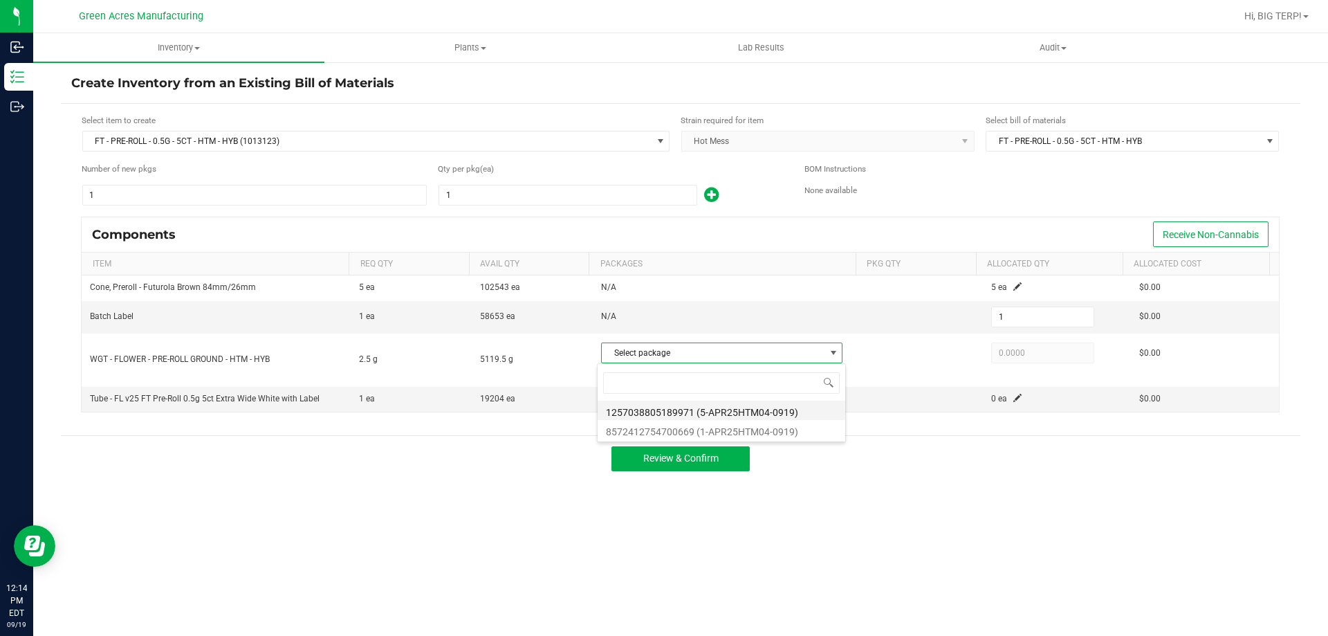
click at [745, 411] on li "1257038805189971 (5-APR25HTM04-0919)" at bounding box center [721, 409] width 248 height 19
type input "2.5000"
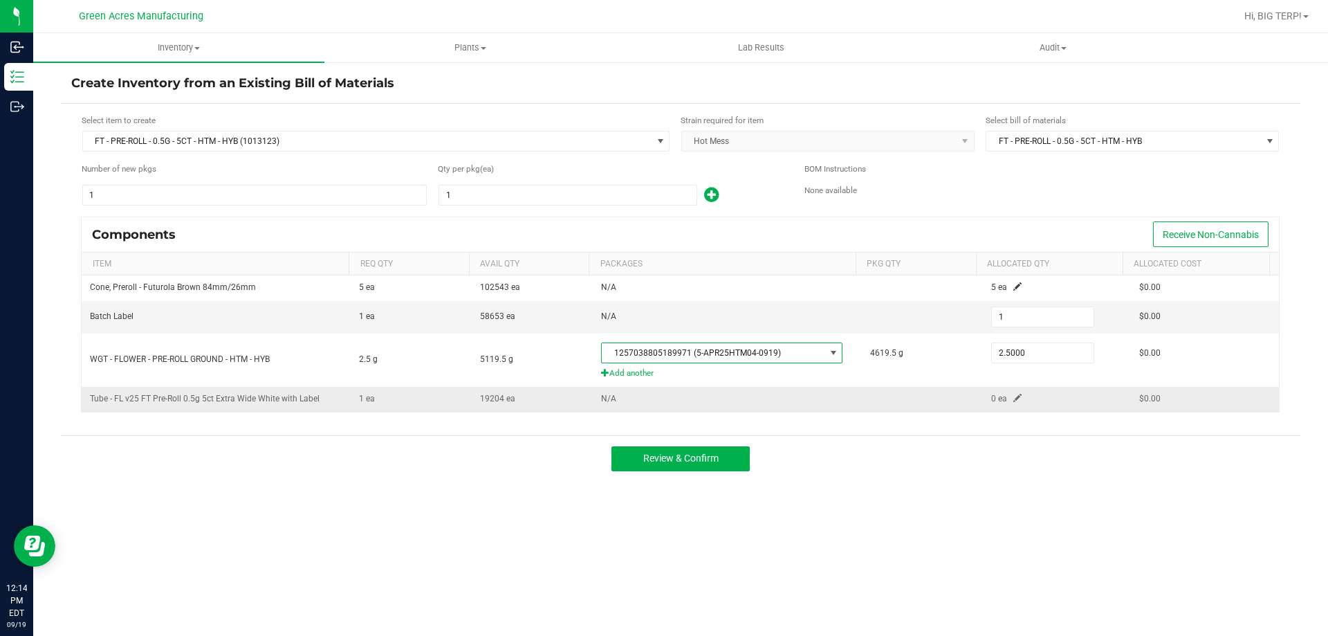
click at [1013, 398] on span at bounding box center [1017, 397] width 8 height 8
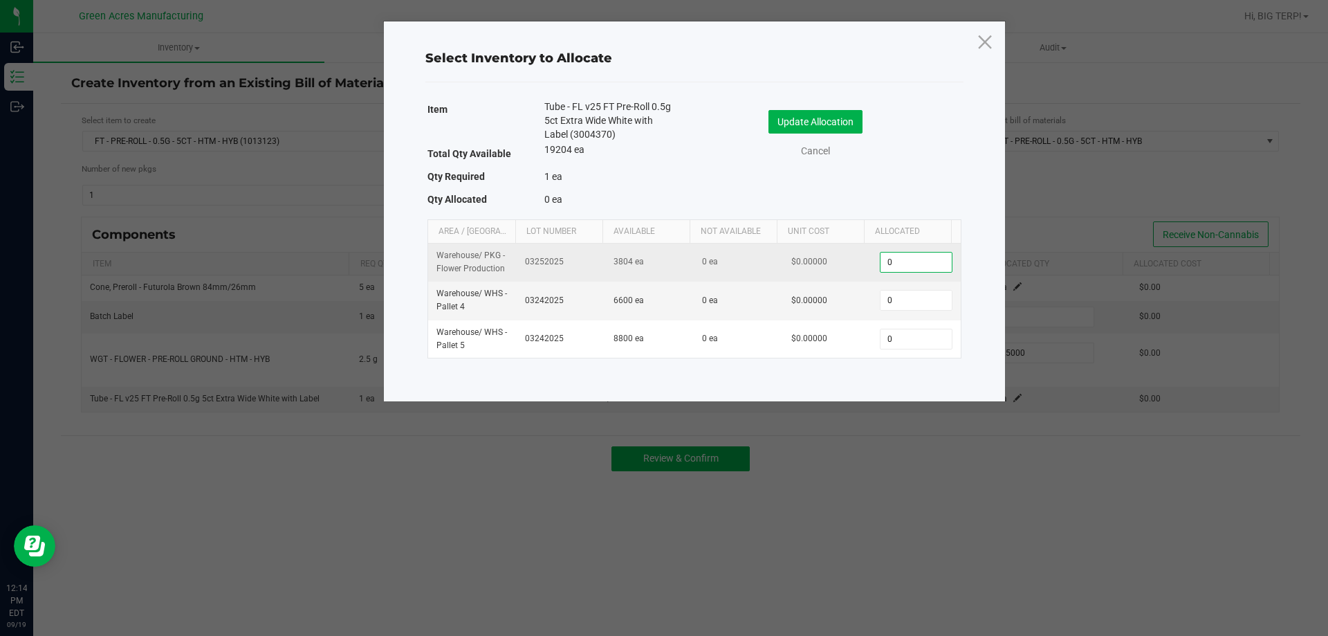
click at [903, 261] on input "0" at bounding box center [915, 261] width 71 height 19
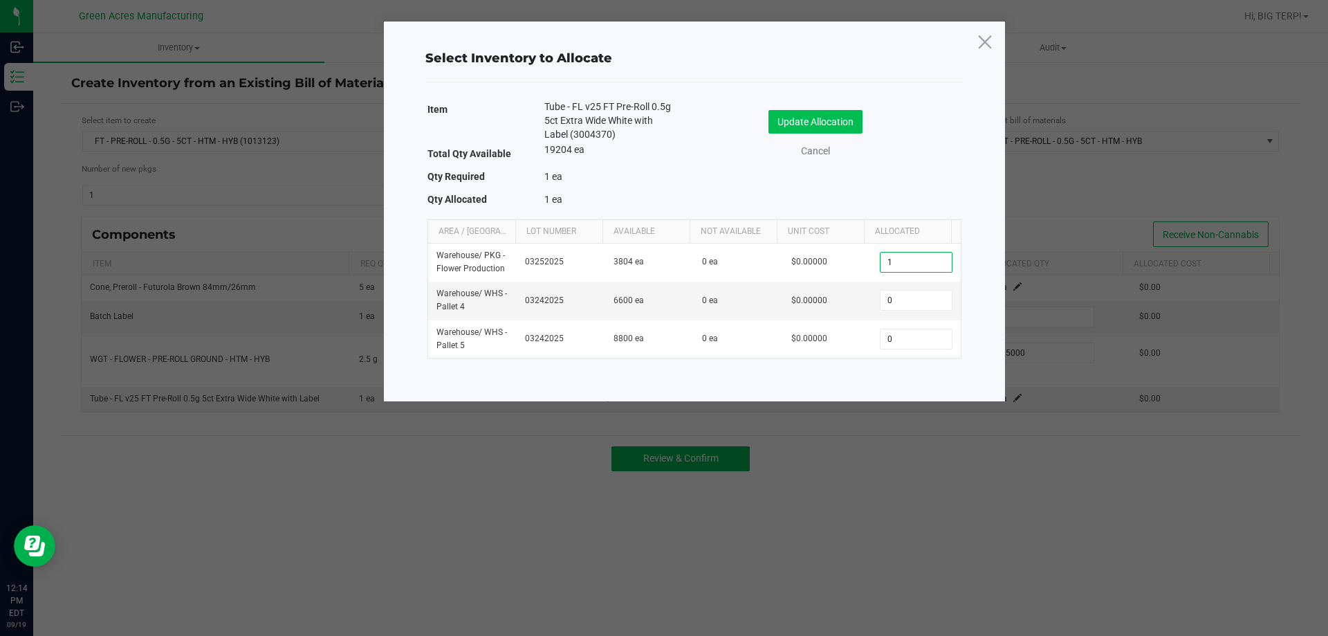
type input "1"
click at [842, 116] on button "Update Allocation" at bounding box center [815, 122] width 94 height 24
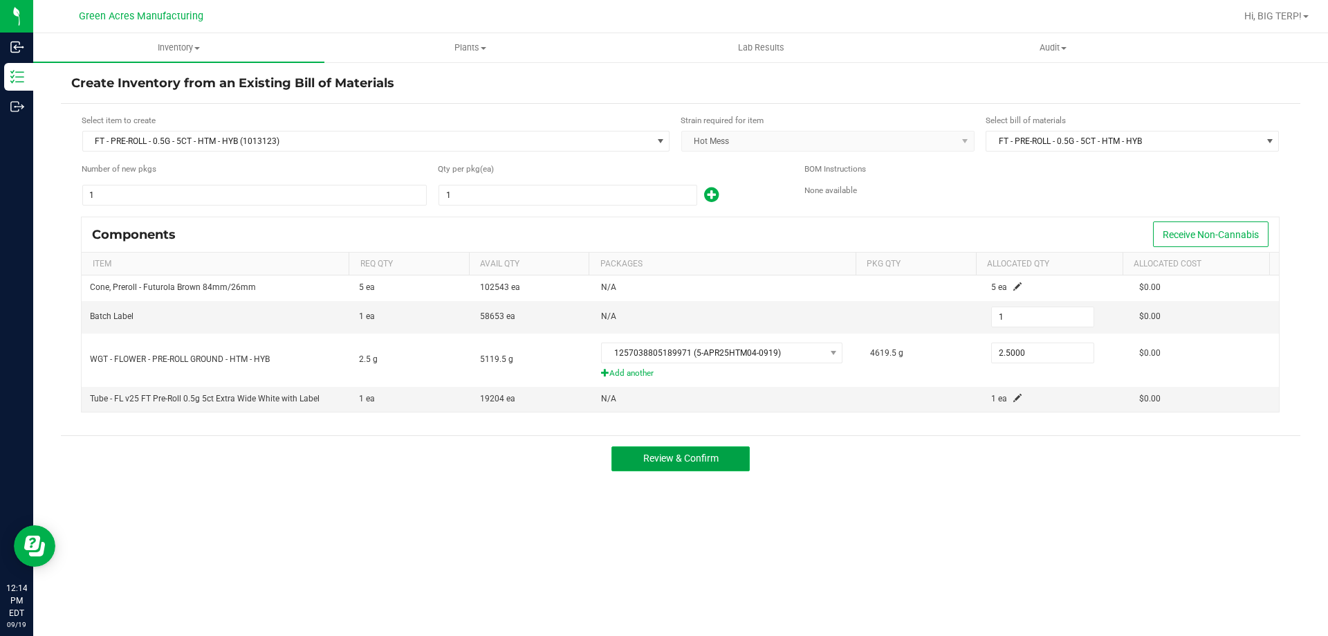
click at [707, 462] on span "Review & Confirm" at bounding box center [680, 457] width 75 height 11
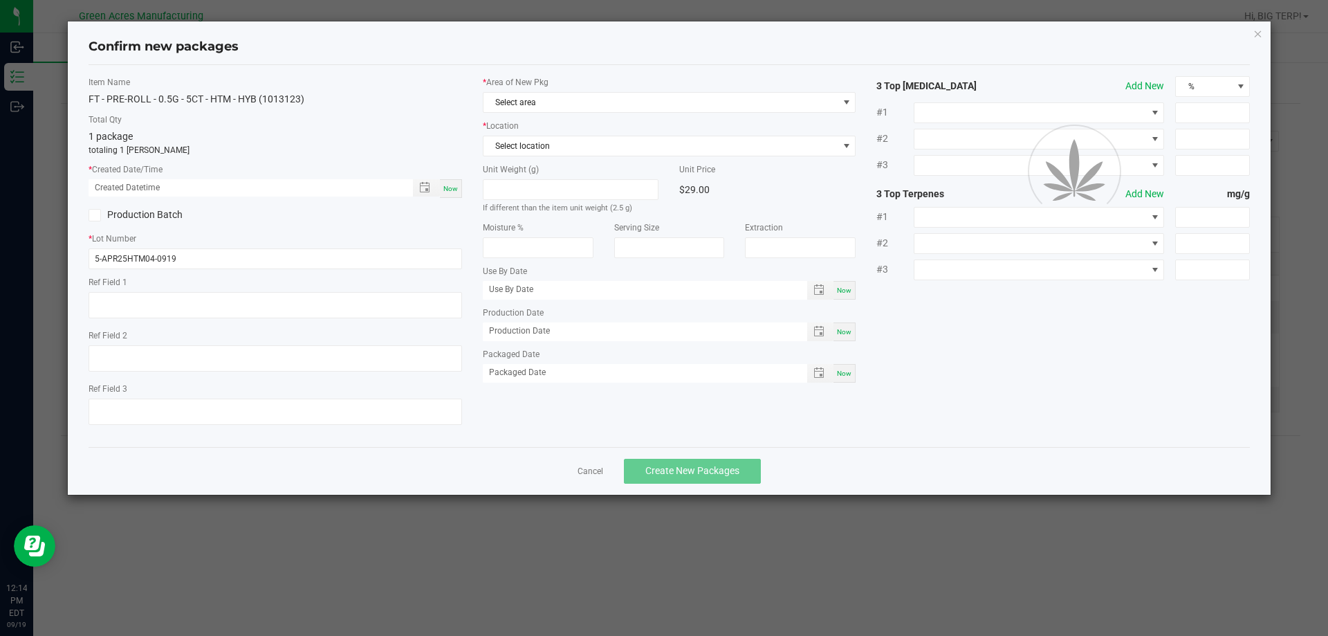
type textarea "SS PR"
click at [452, 189] on span "Now" at bounding box center [450, 189] width 15 height 8
type input "09/19/2025 12:14 PM"
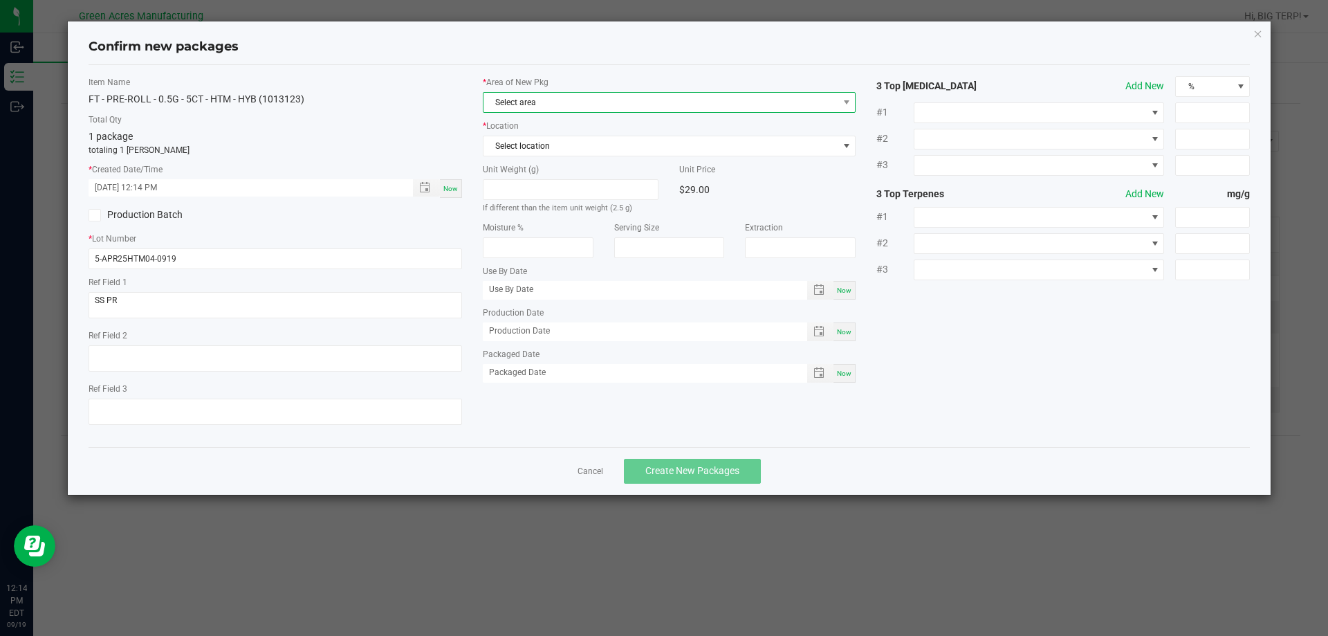
click at [623, 106] on span "Select area" at bounding box center [660, 102] width 355 height 19
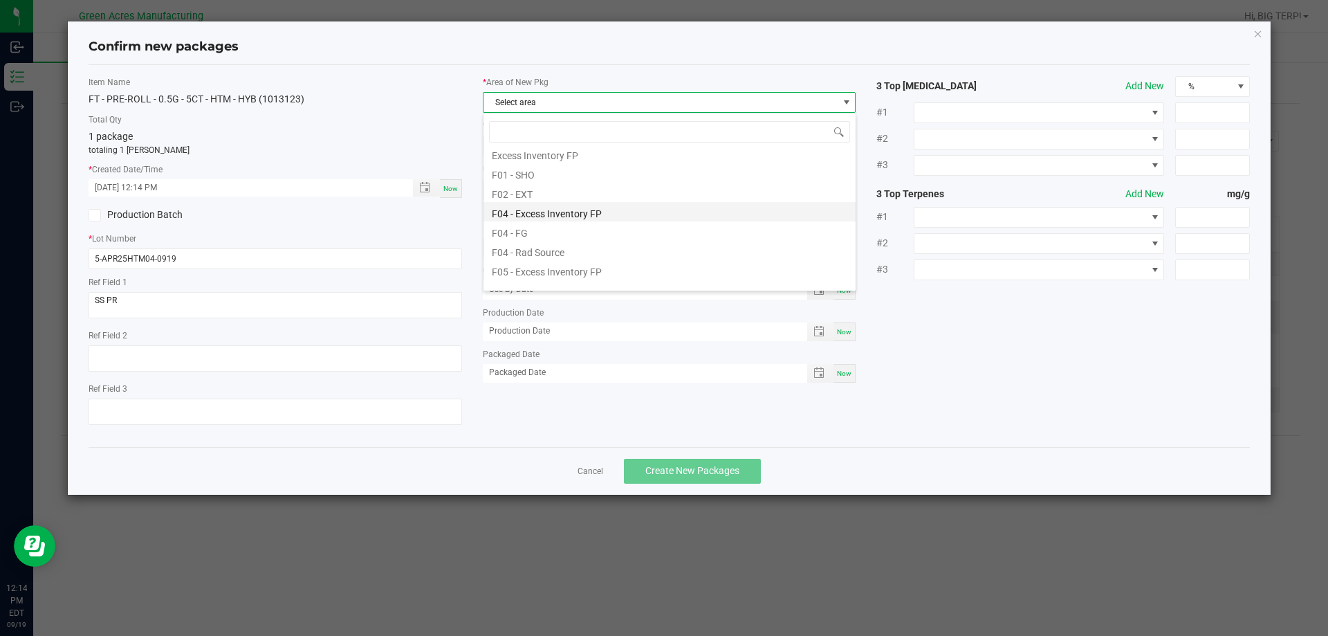
scroll to position [69, 0]
click at [534, 212] on li "F04 - FG" at bounding box center [669, 205] width 372 height 19
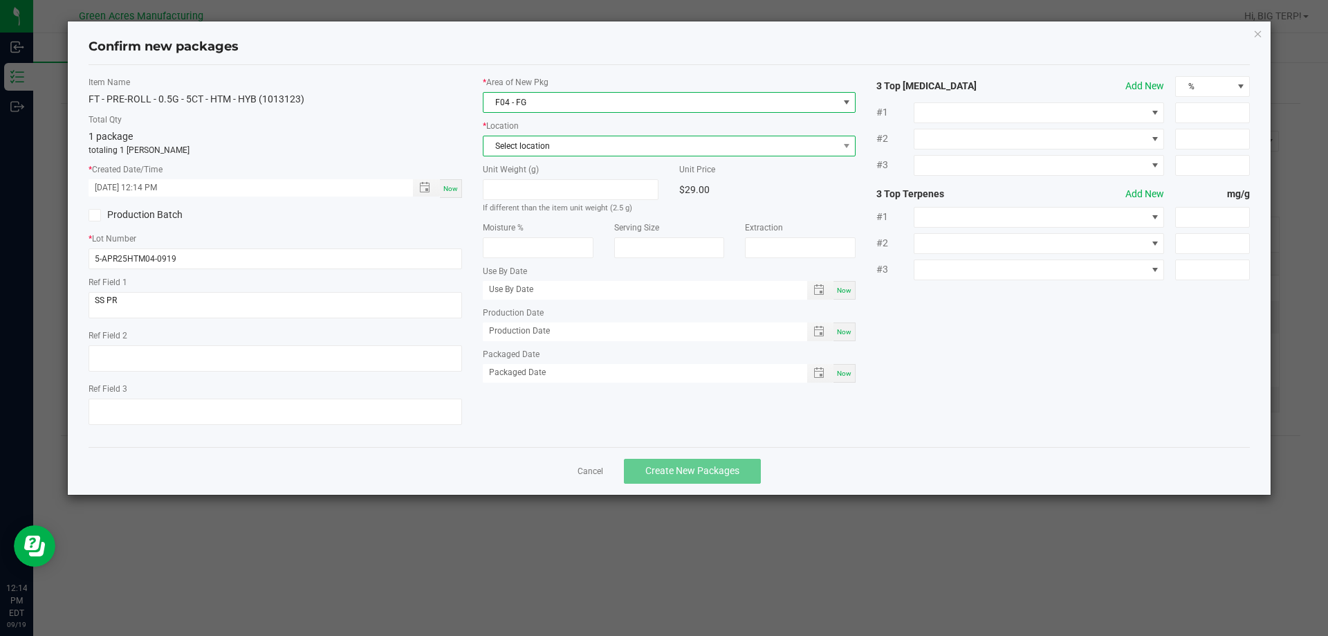
click at [537, 136] on span "Select location" at bounding box center [660, 145] width 355 height 19
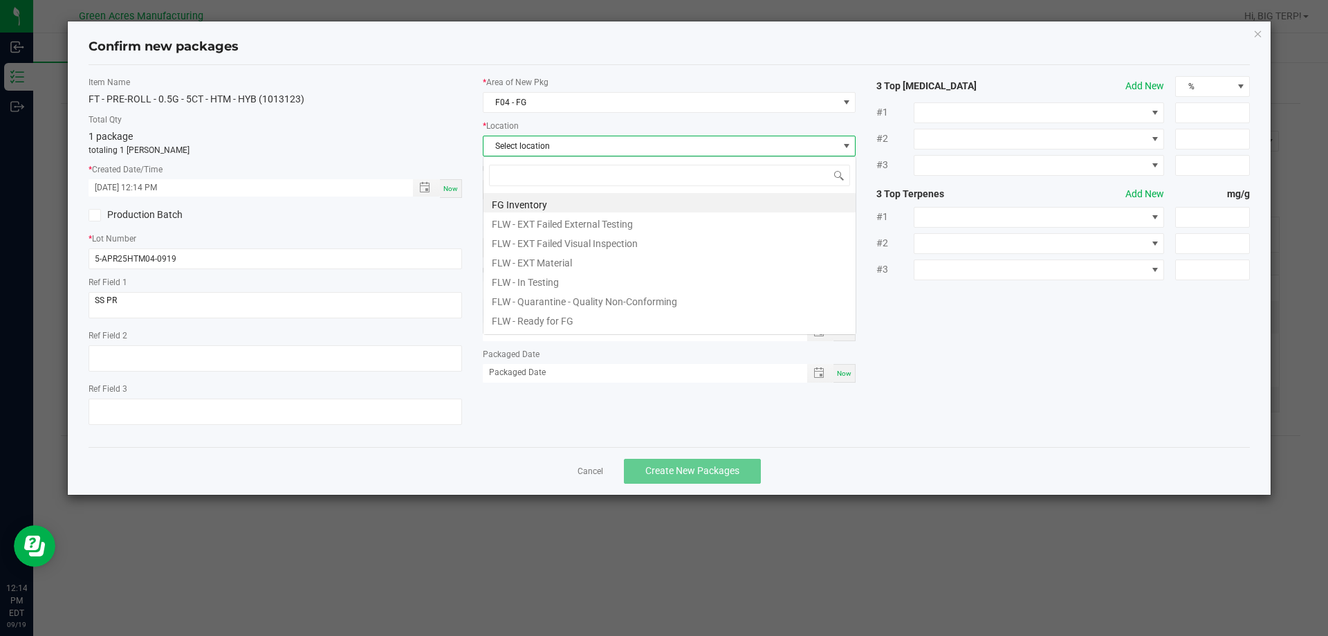
scroll to position [21, 373]
click at [520, 205] on li "FG Inventory" at bounding box center [669, 202] width 372 height 19
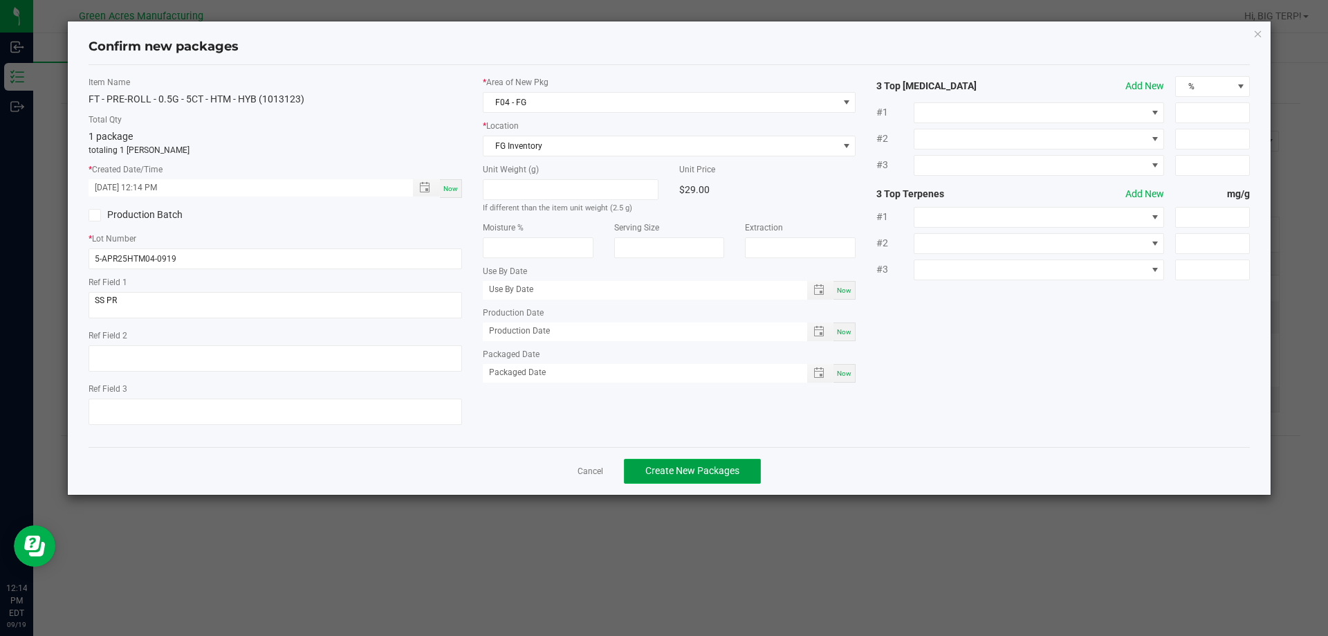
click at [737, 467] on span "Create New Packages" at bounding box center [692, 470] width 94 height 11
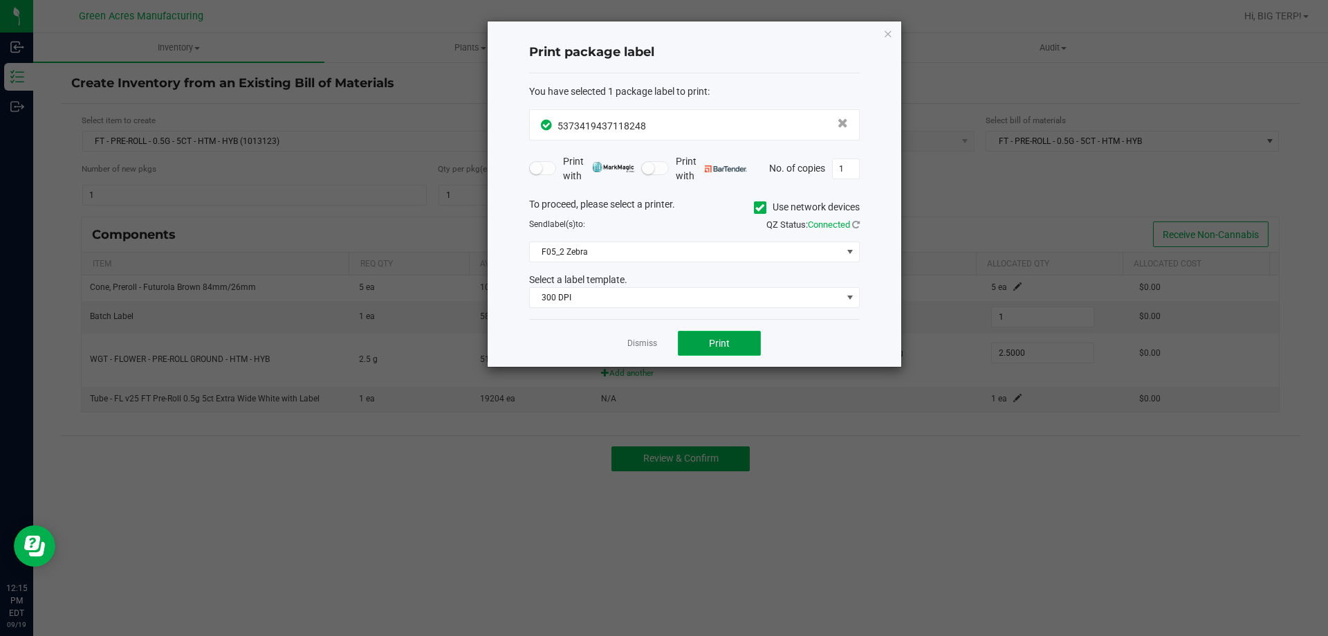
click at [712, 351] on button "Print" at bounding box center [719, 343] width 83 height 25
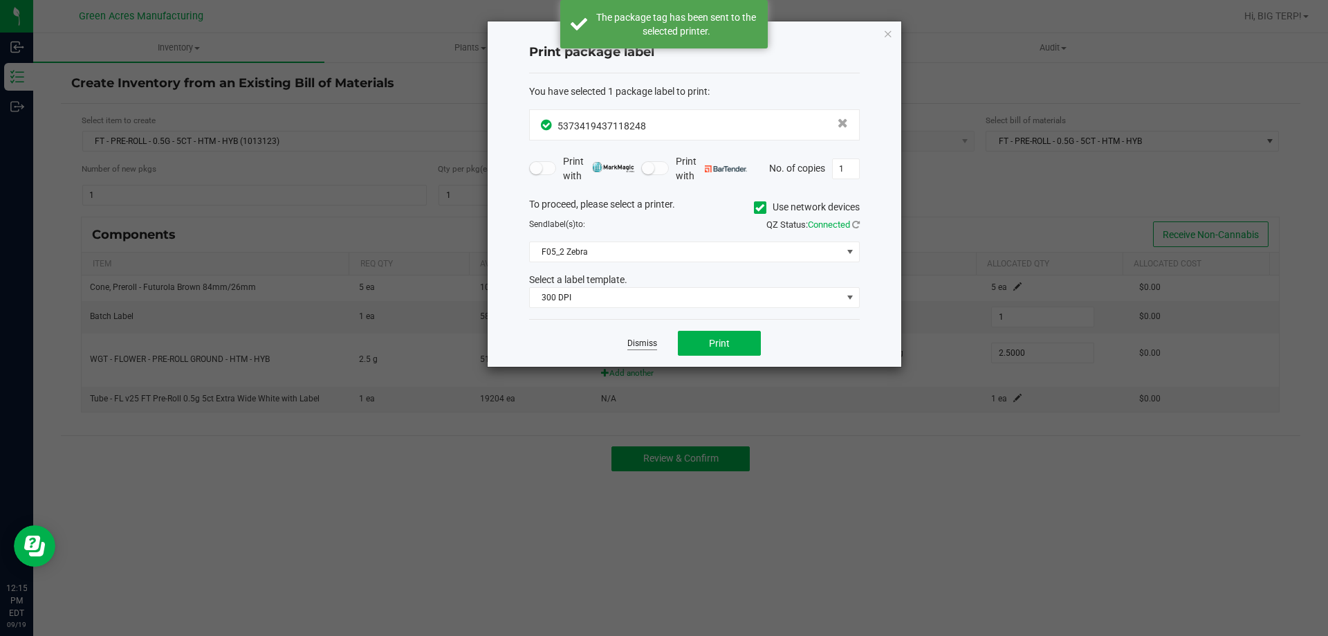
click at [638, 342] on link "Dismiss" at bounding box center [642, 343] width 30 height 12
